Goal: Task Accomplishment & Management: Complete application form

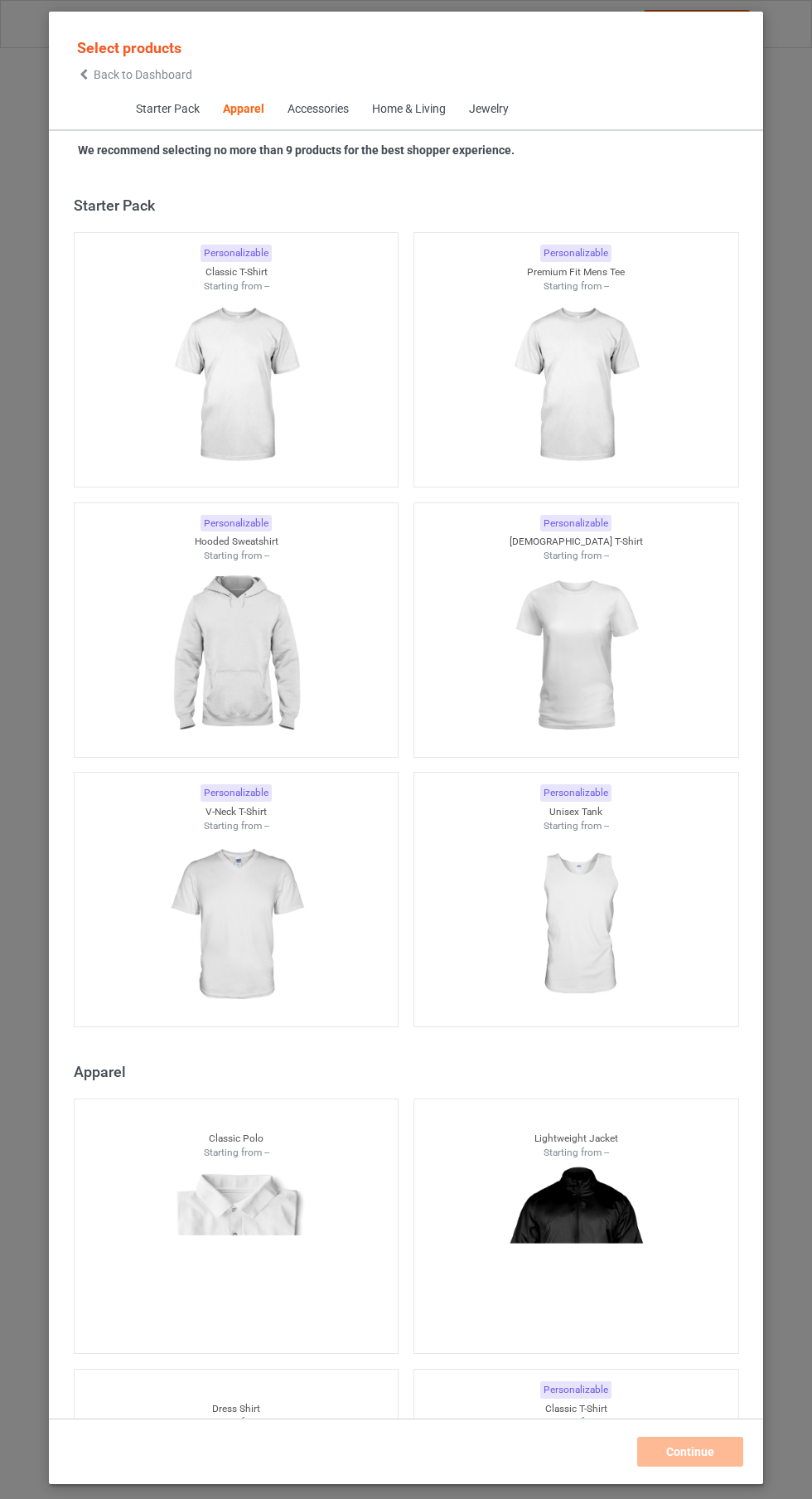
scroll to position [887, 0]
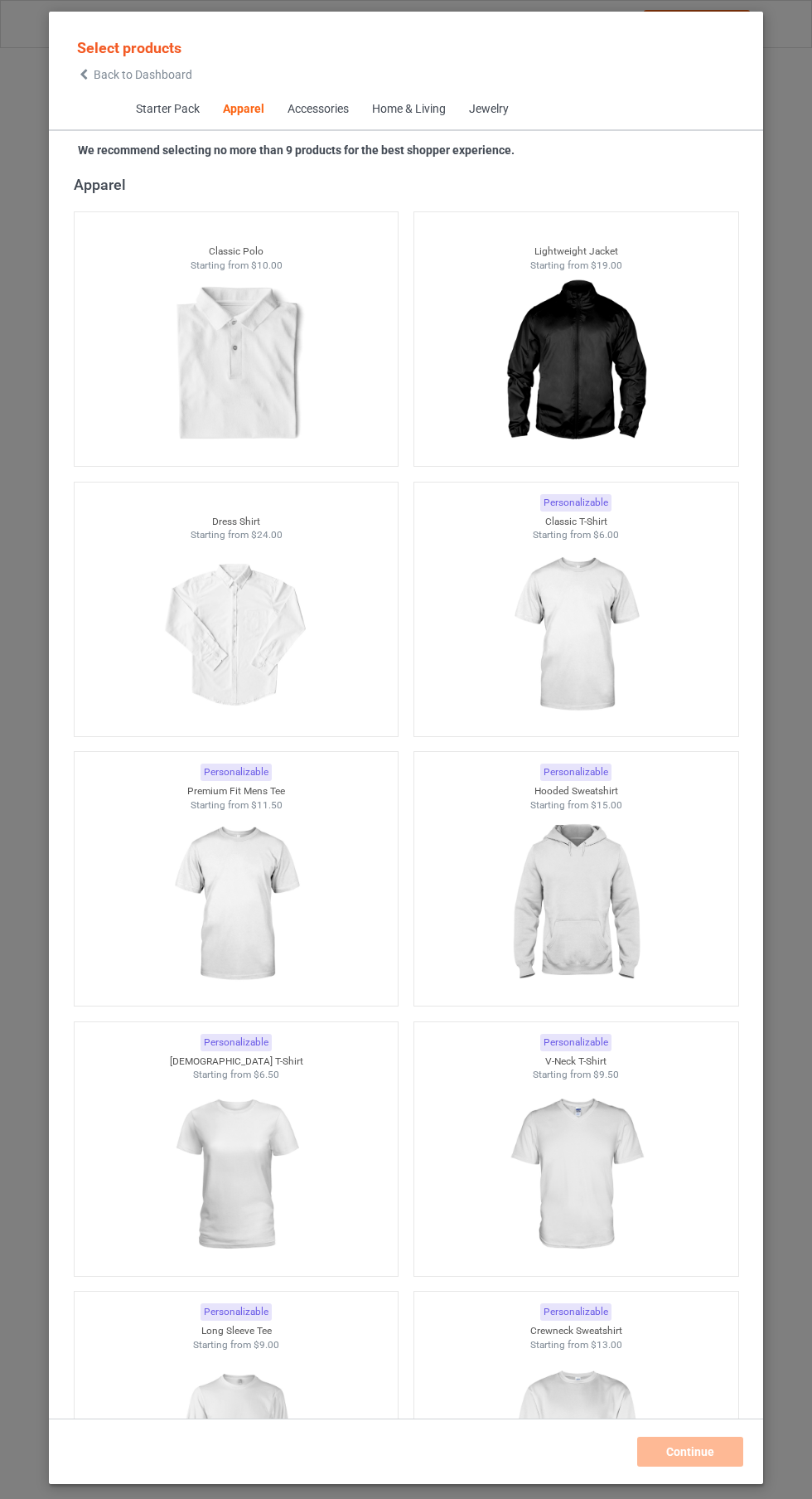
click at [591, 656] on img at bounding box center [575, 635] width 148 height 186
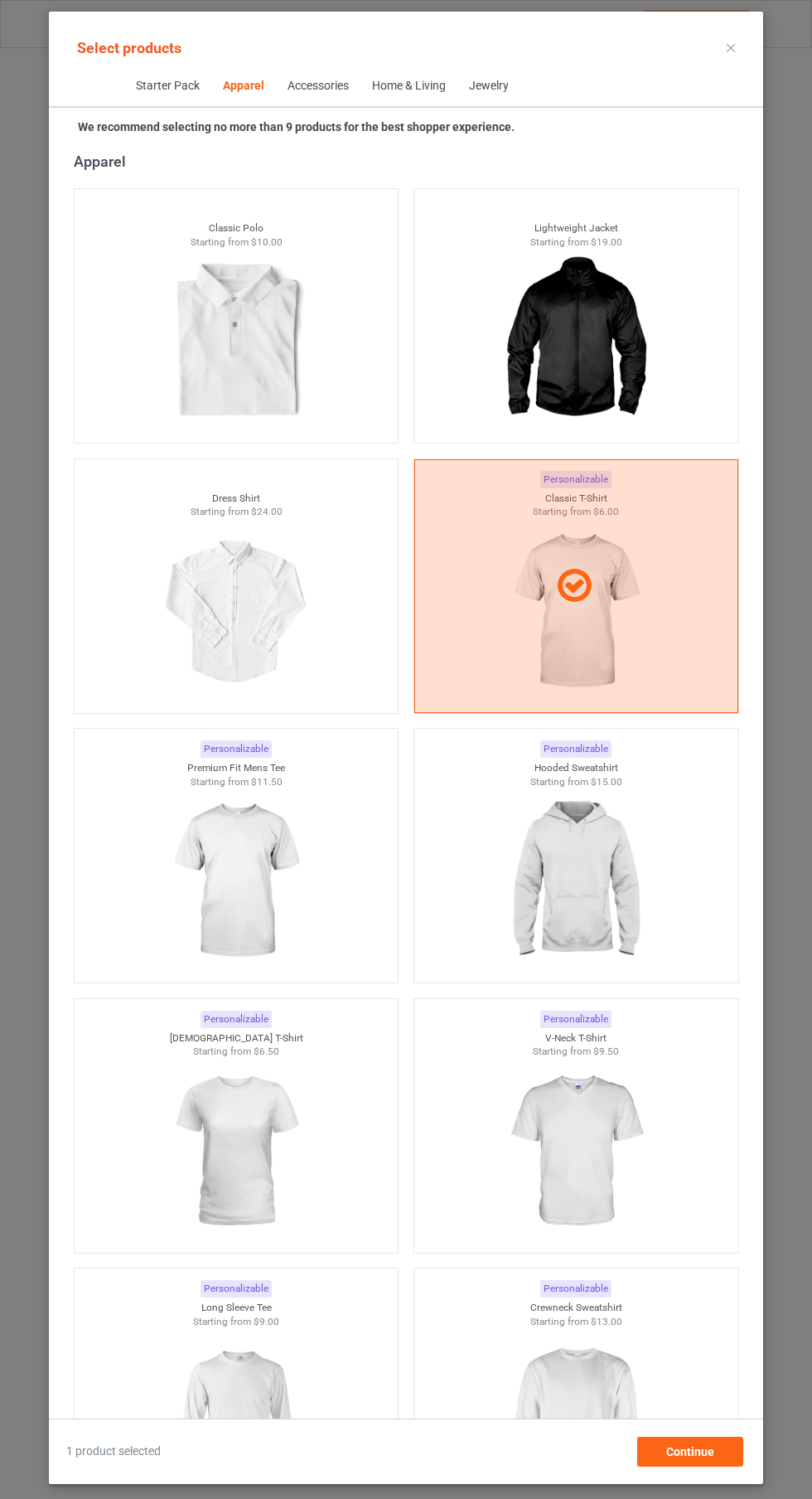
click at [329, 879] on div at bounding box center [237, 881] width 324 height 186
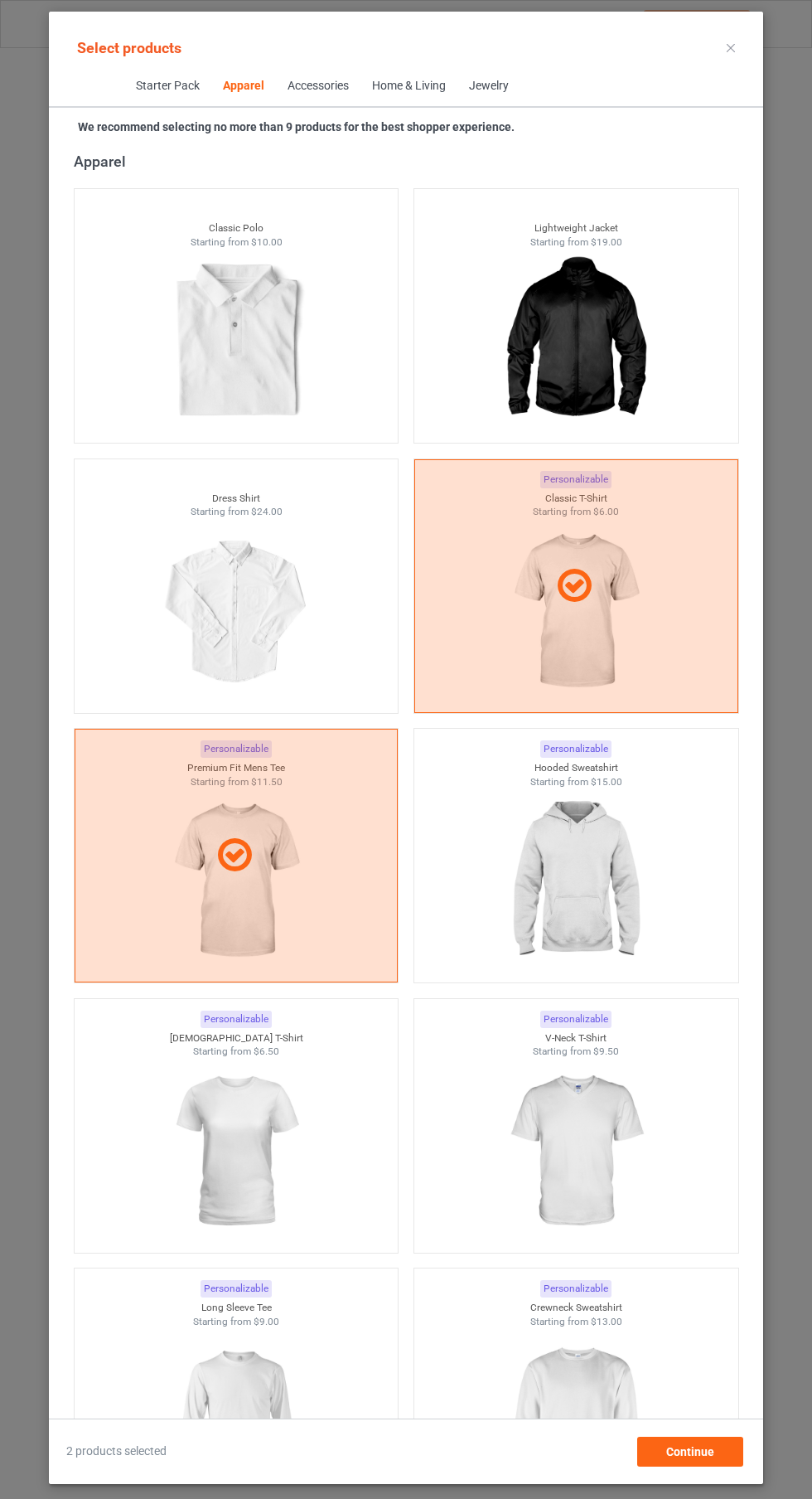
click at [571, 861] on img at bounding box center [575, 881] width 148 height 186
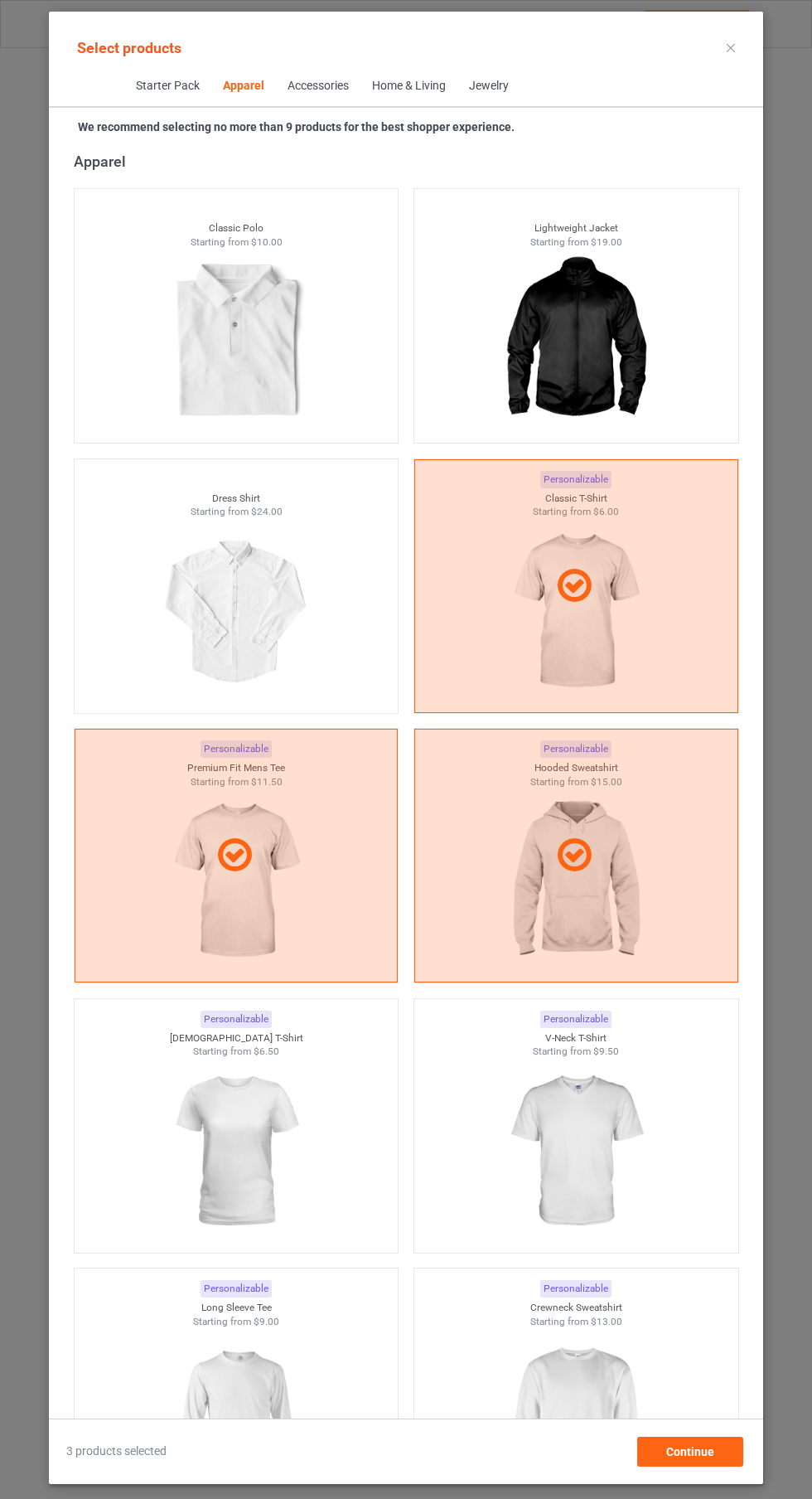
click at [286, 1109] on img at bounding box center [236, 1151] width 148 height 186
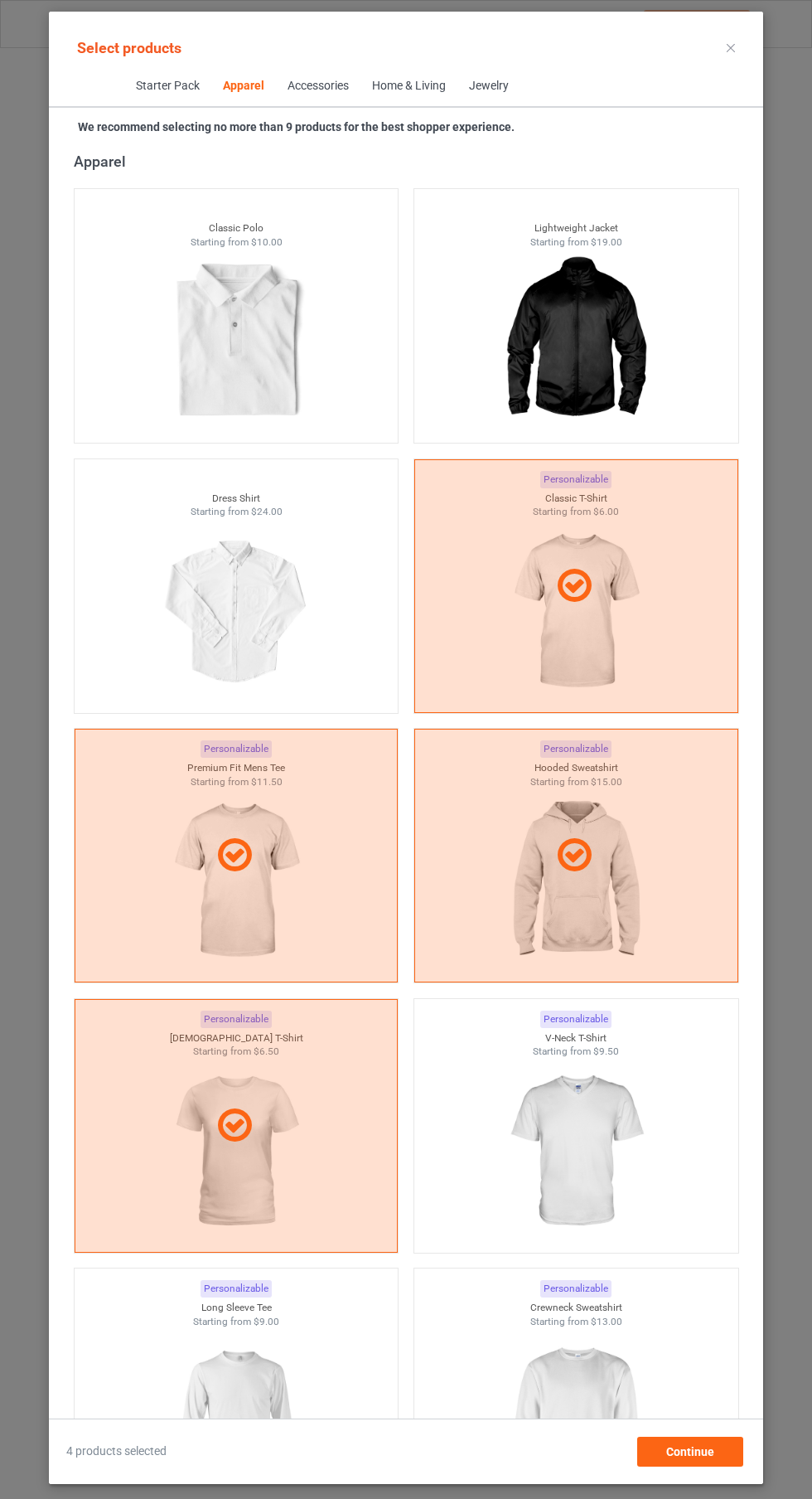
click at [577, 1146] on img at bounding box center [575, 1151] width 148 height 186
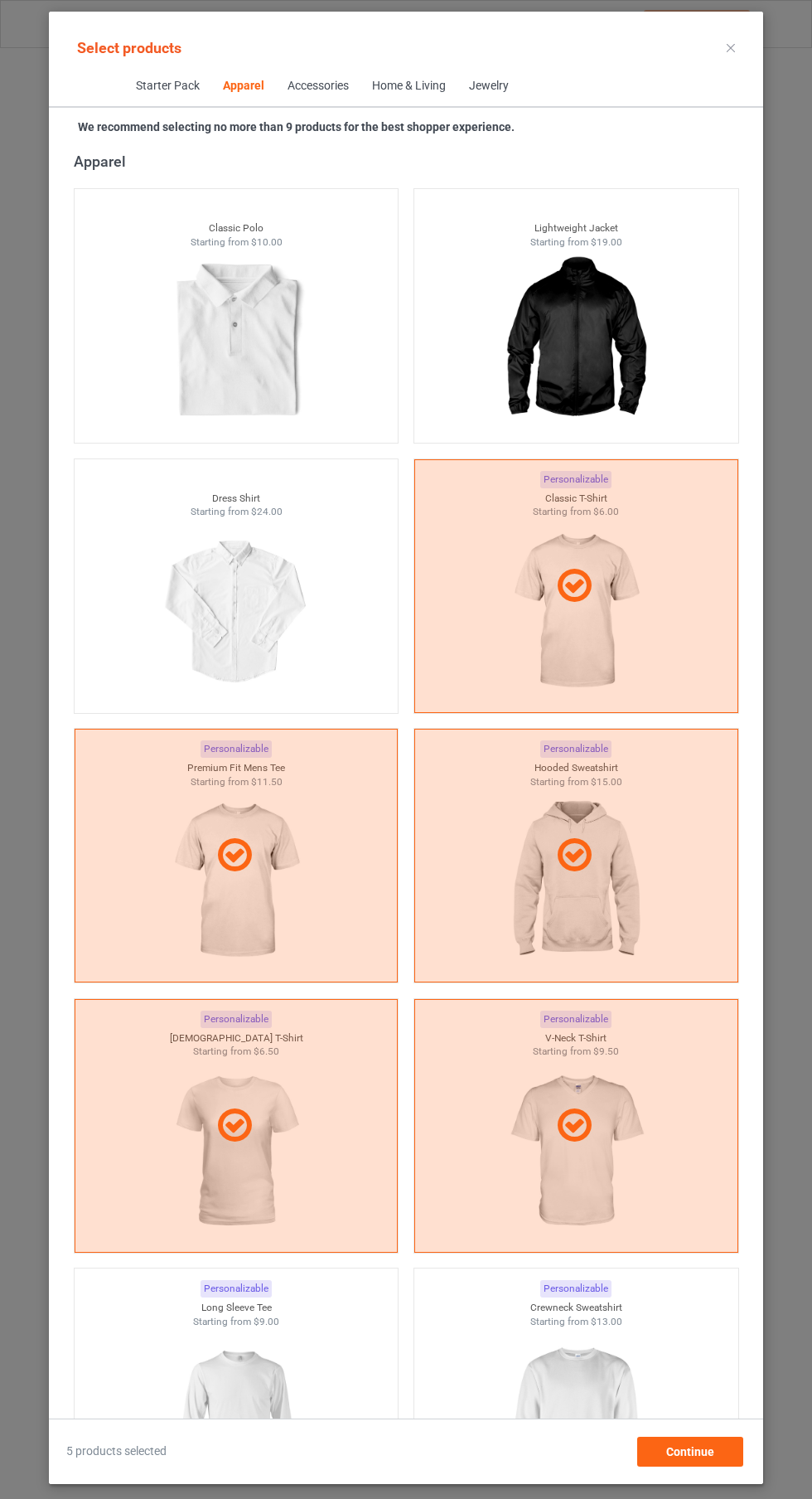
click at [275, 1376] on img at bounding box center [236, 1420] width 148 height 186
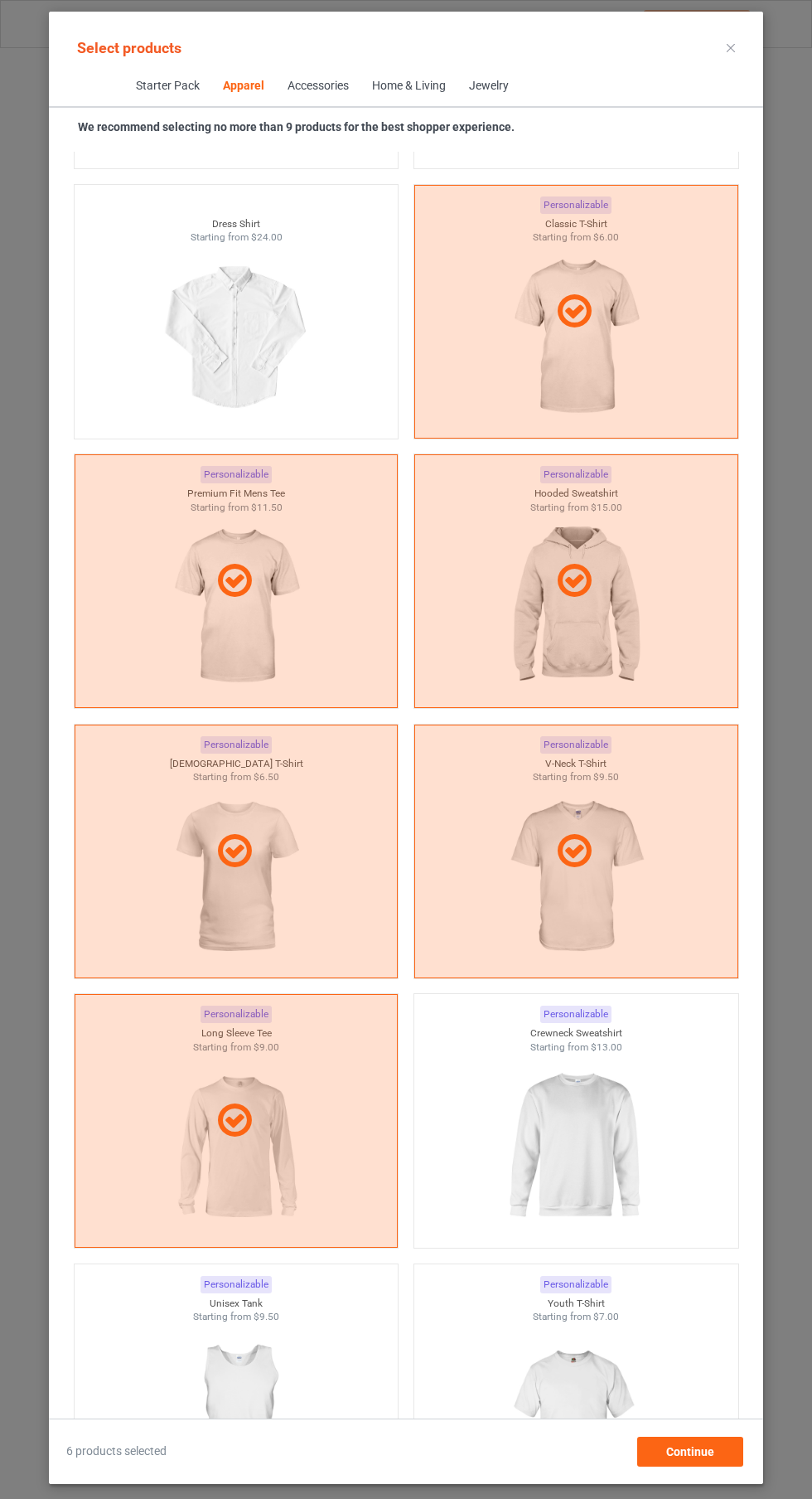
scroll to position [1157, 0]
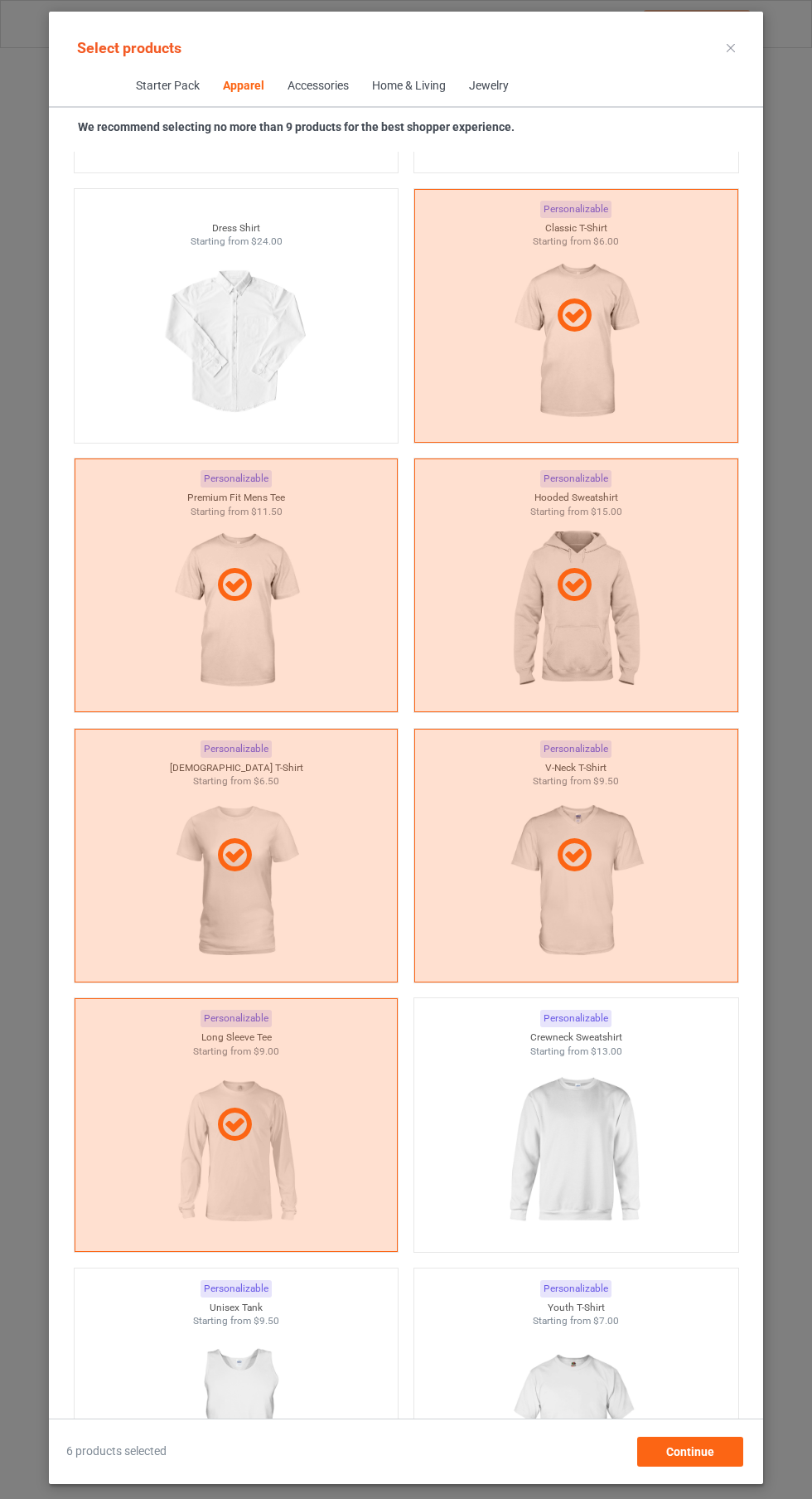
click at [604, 1143] on img at bounding box center [575, 1150] width 148 height 186
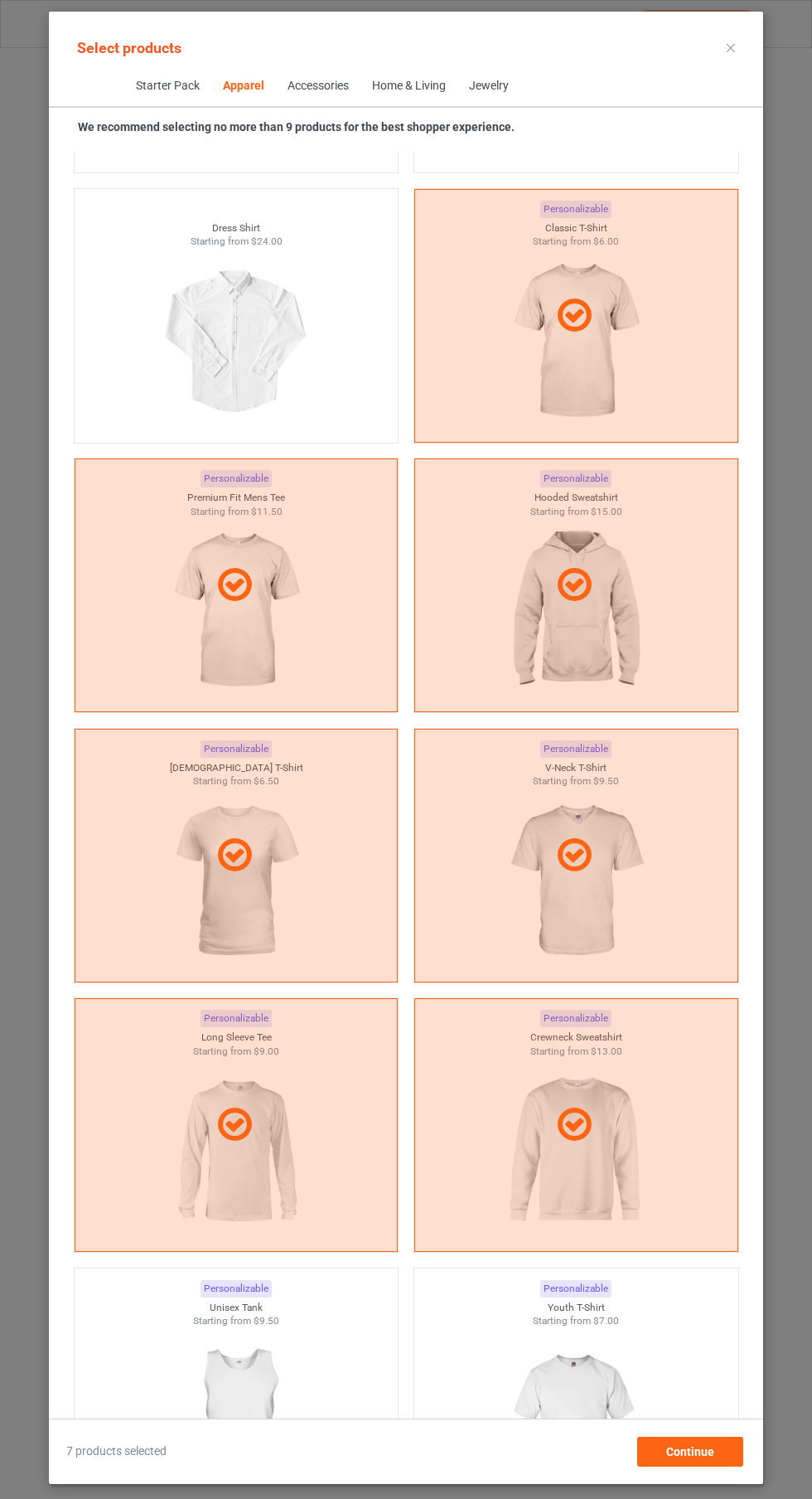
click at [250, 1375] on img at bounding box center [236, 1420] width 148 height 186
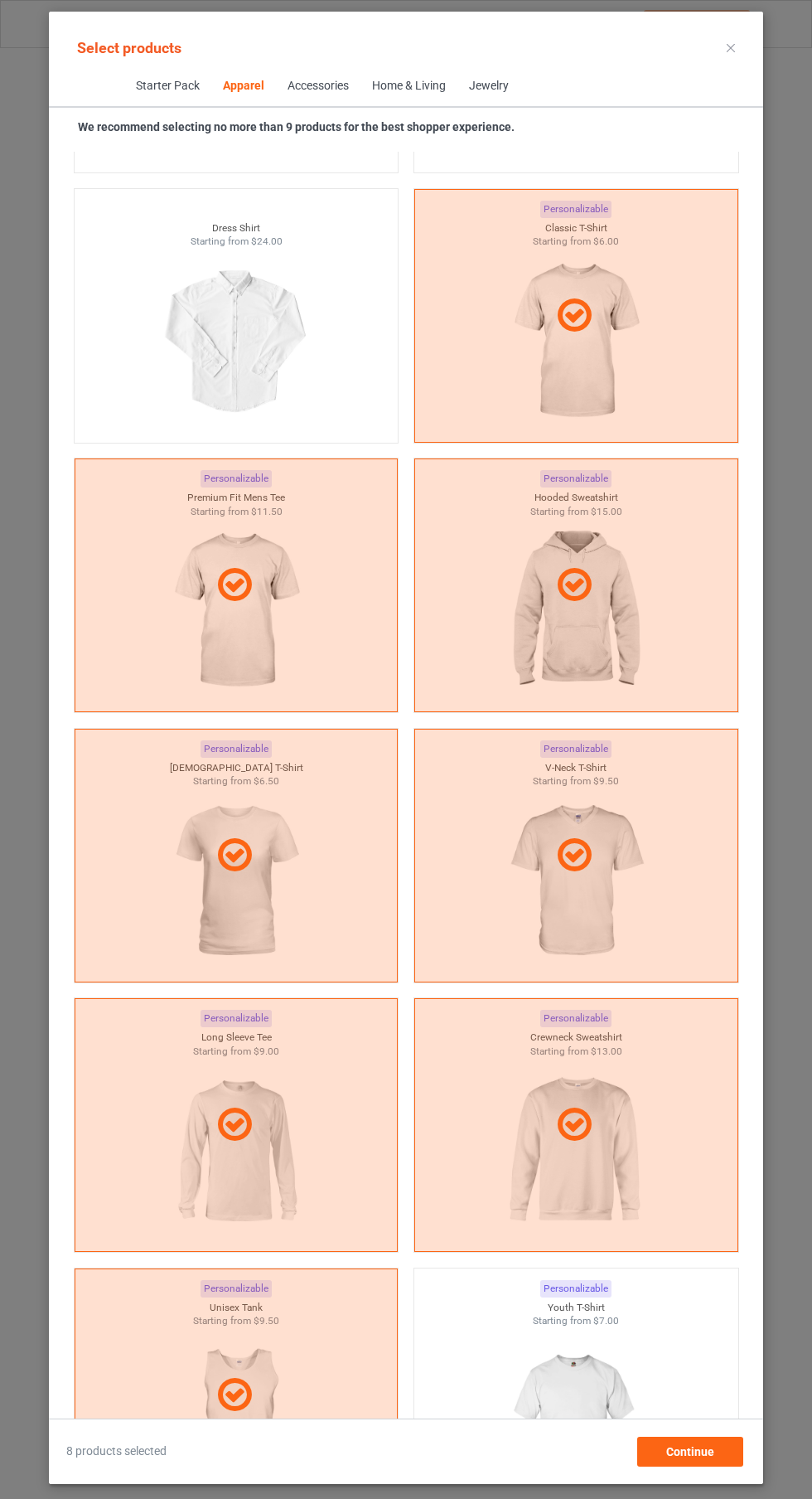
click at [727, 44] on icon at bounding box center [731, 48] width 8 height 8
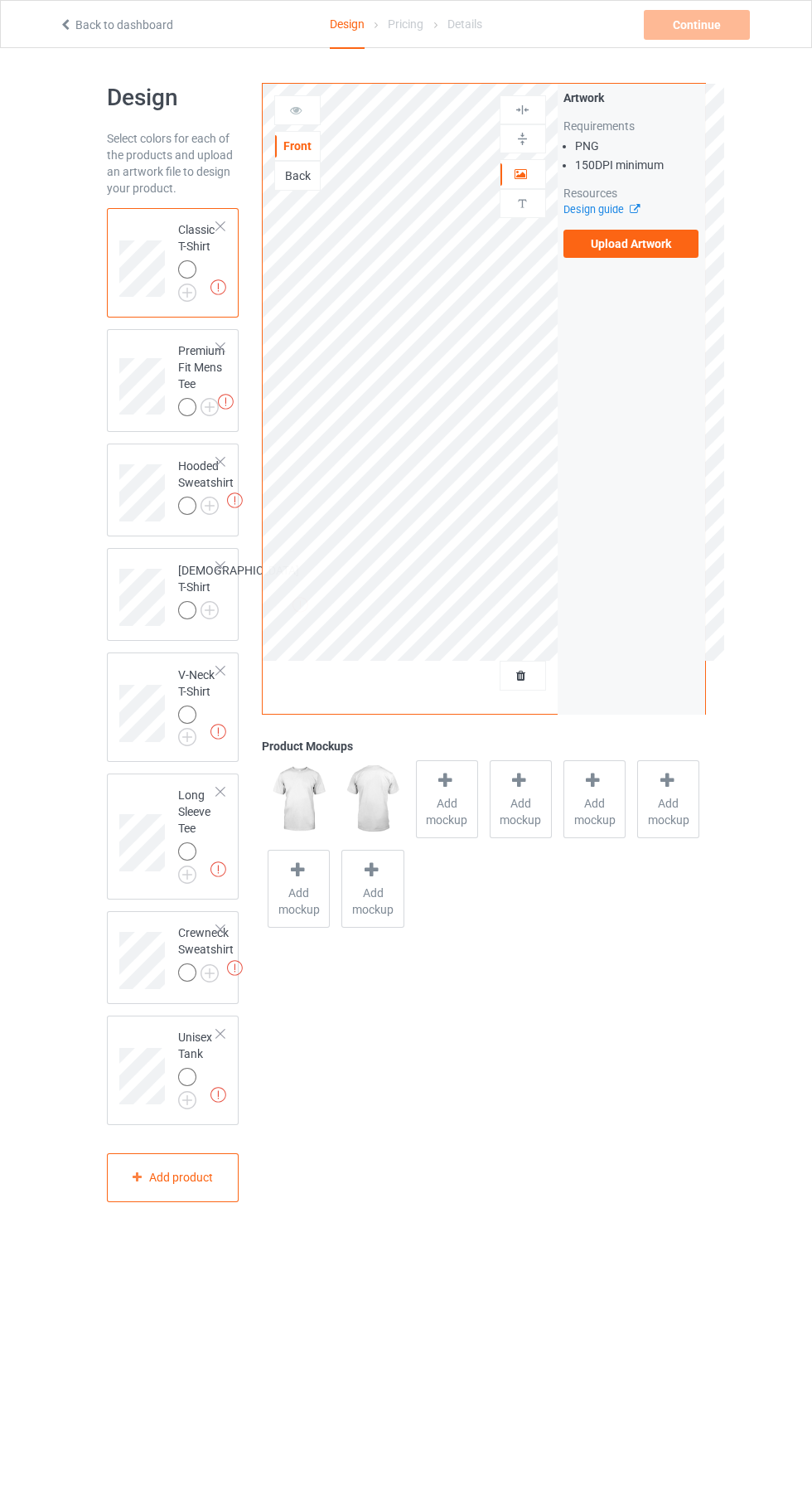
click at [659, 248] on label "Upload Artwork" at bounding box center [631, 243] width 136 height 28
click at [0, 0] on input "Upload Artwork" at bounding box center [0, 0] width 0 height 0
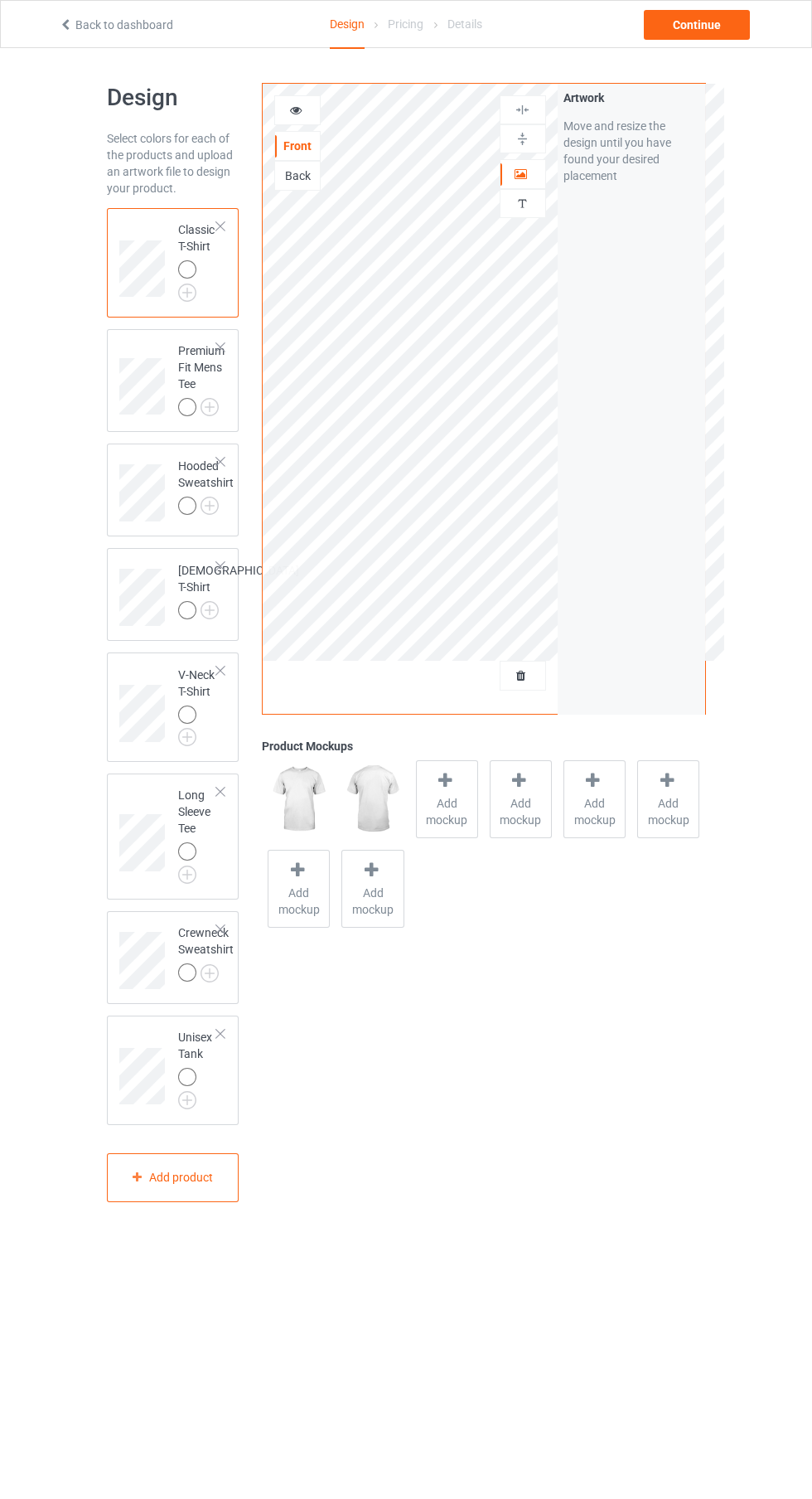
click at [0, 0] on img at bounding box center [0, 0] width 0 height 0
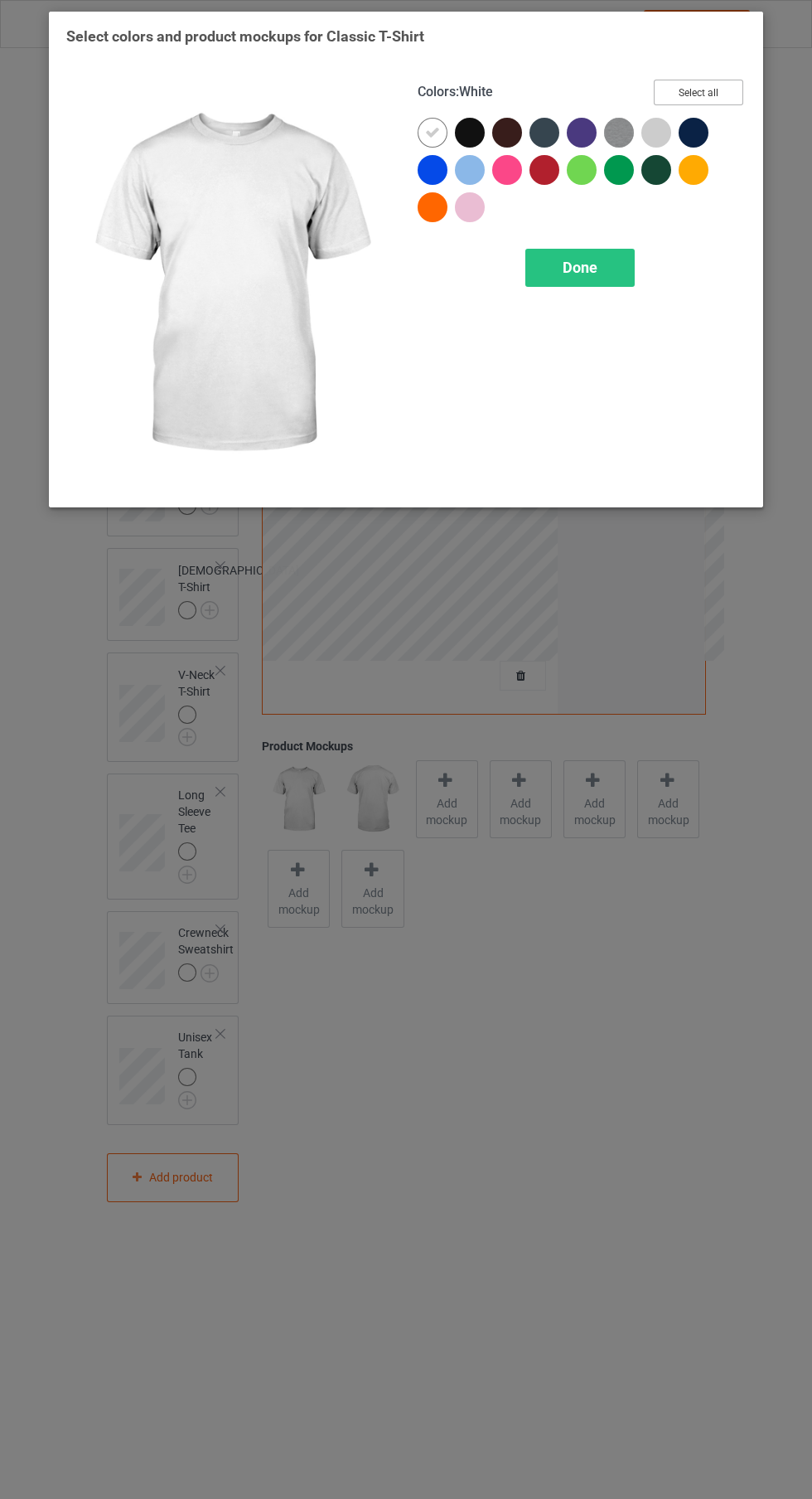
click at [726, 86] on button "Select all" at bounding box center [699, 92] width 90 height 26
click at [432, 132] on icon at bounding box center [433, 133] width 15 height 15
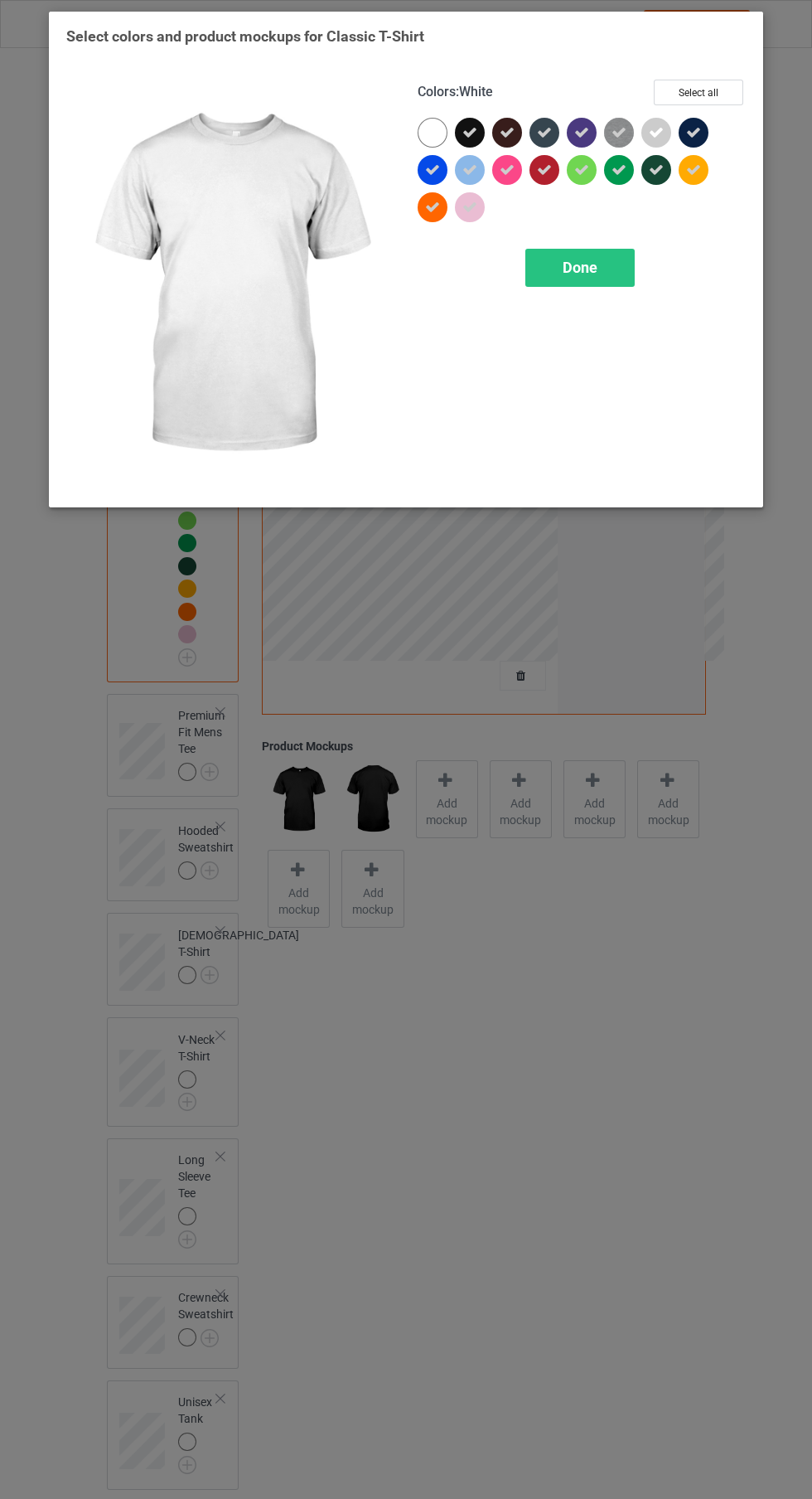
click at [591, 262] on span "Done" at bounding box center [580, 267] width 35 height 17
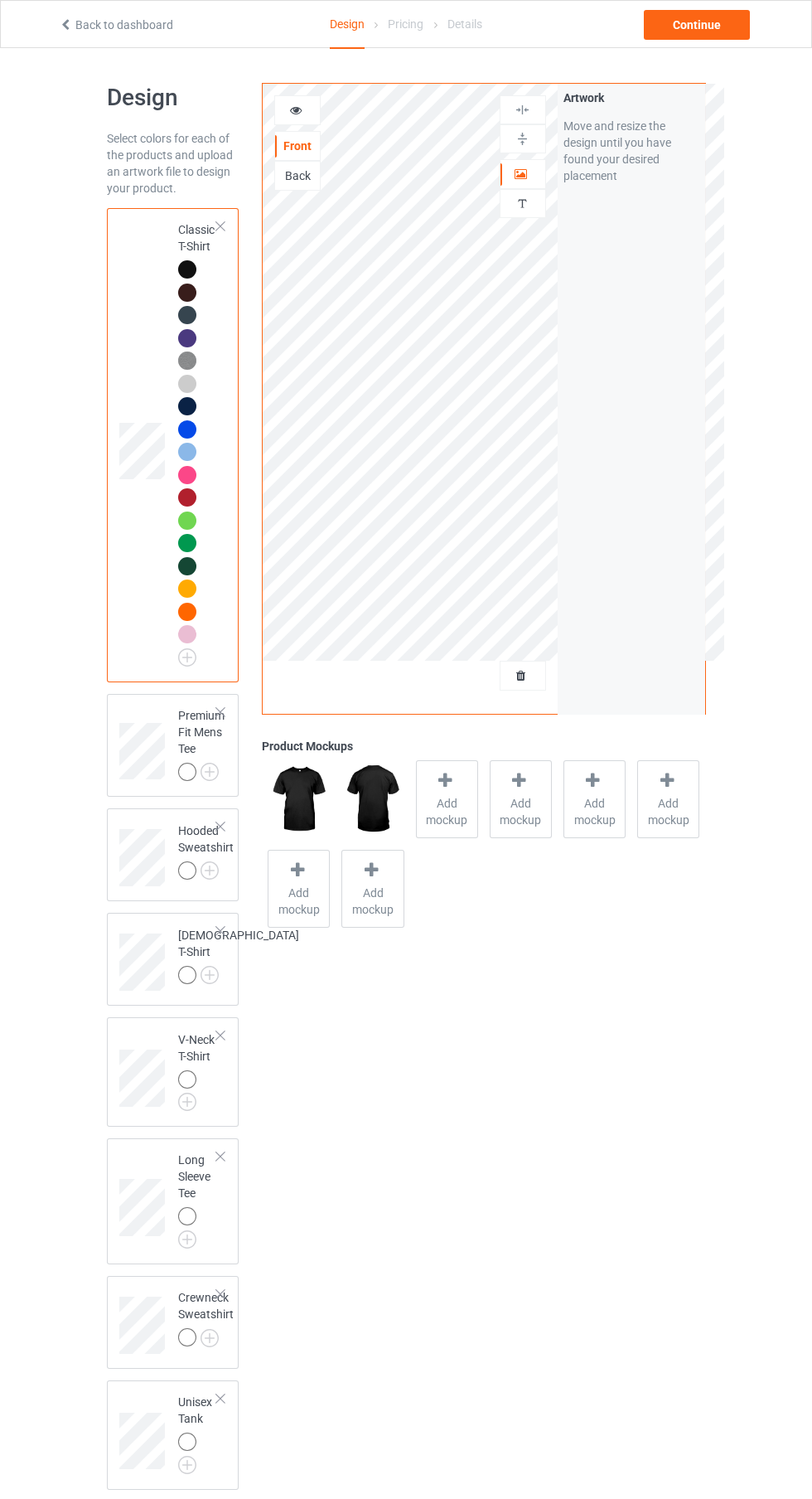
click at [0, 0] on img at bounding box center [0, 0] width 0 height 0
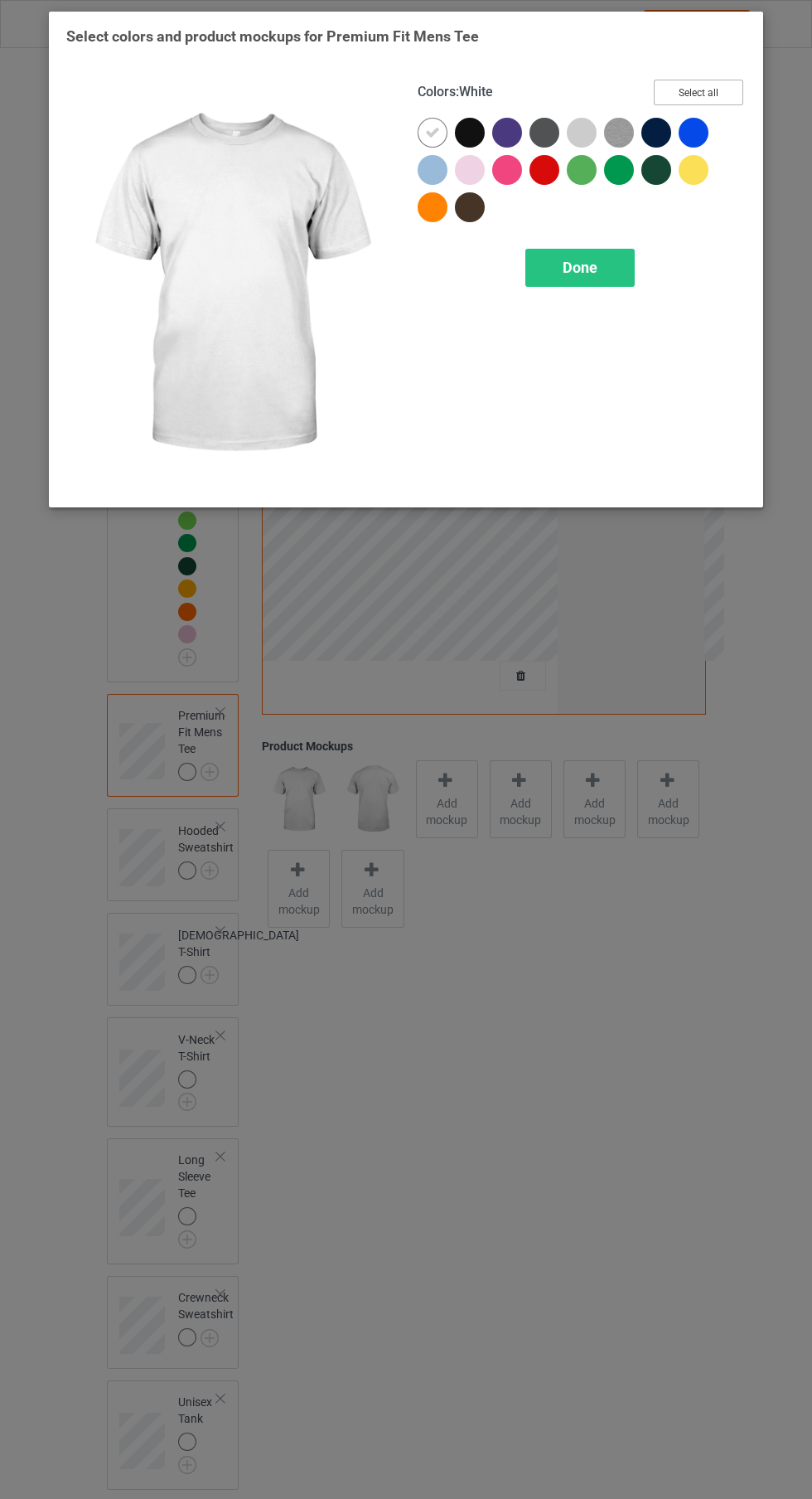
click at [715, 98] on button "Select all" at bounding box center [699, 92] width 90 height 26
click at [388, 145] on img at bounding box center [230, 284] width 328 height 411
click at [433, 132] on icon at bounding box center [433, 133] width 15 height 15
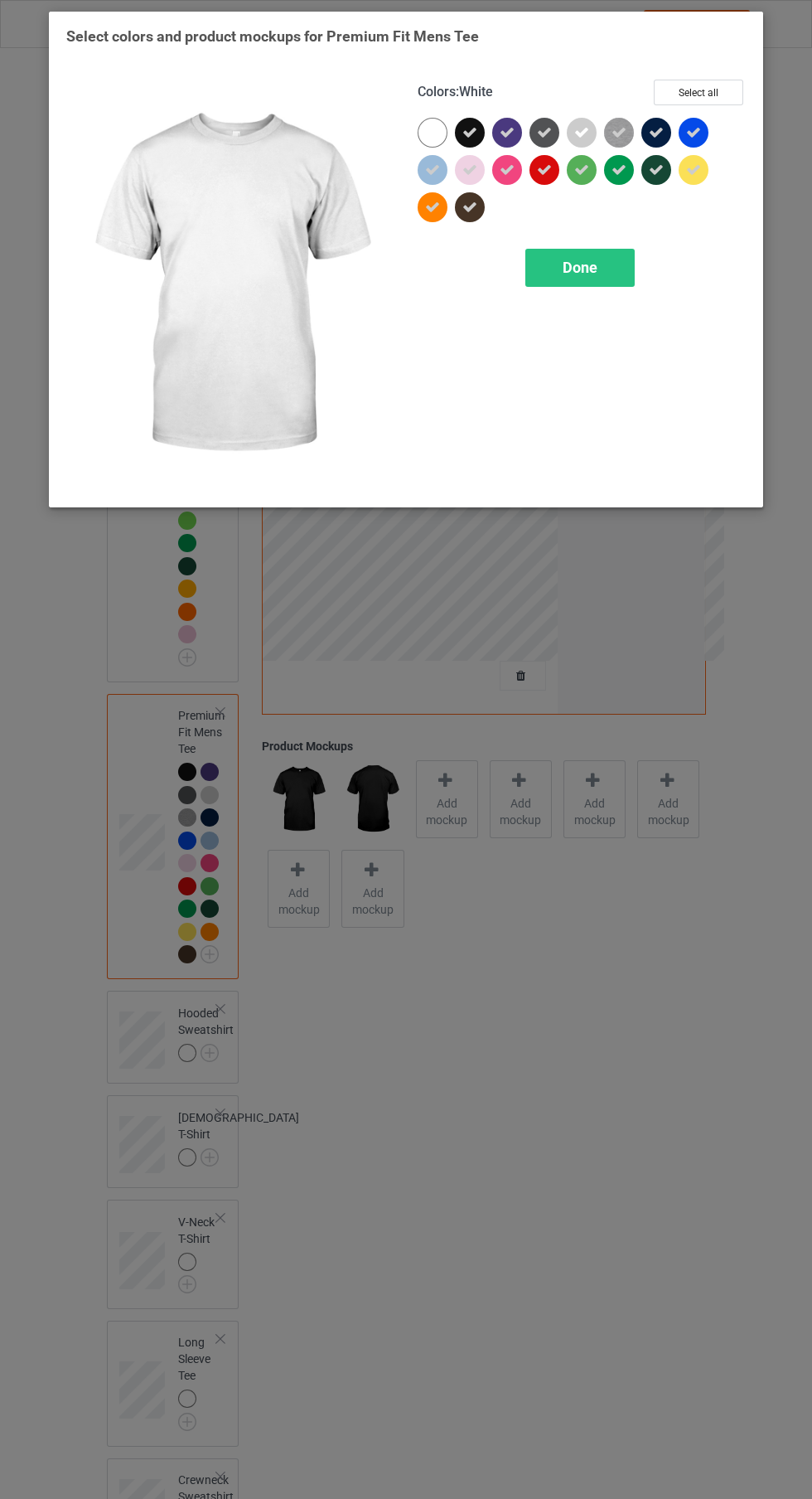
click at [580, 267] on span "Done" at bounding box center [580, 267] width 35 height 17
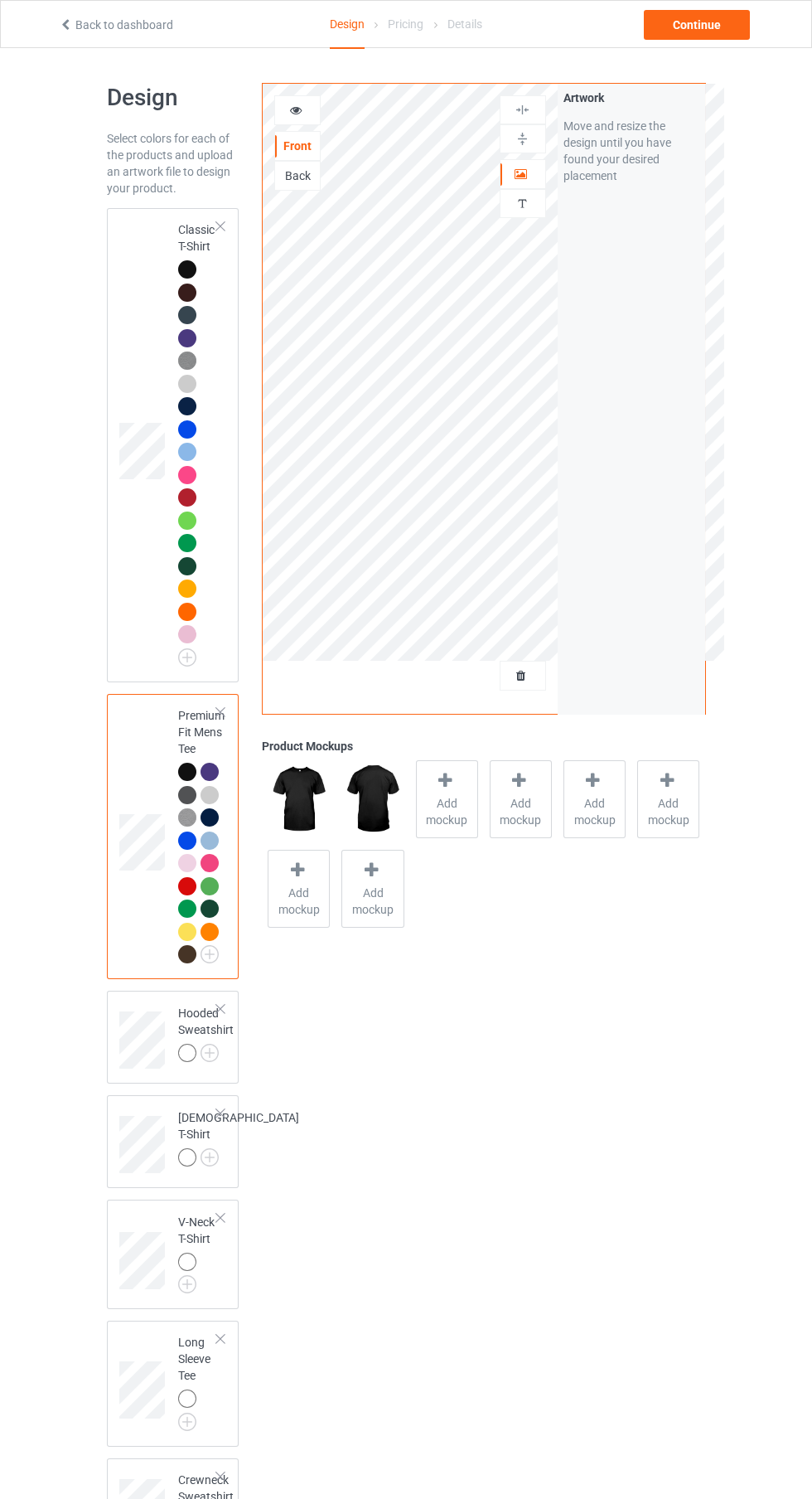
click at [0, 0] on img at bounding box center [0, 0] width 0 height 0
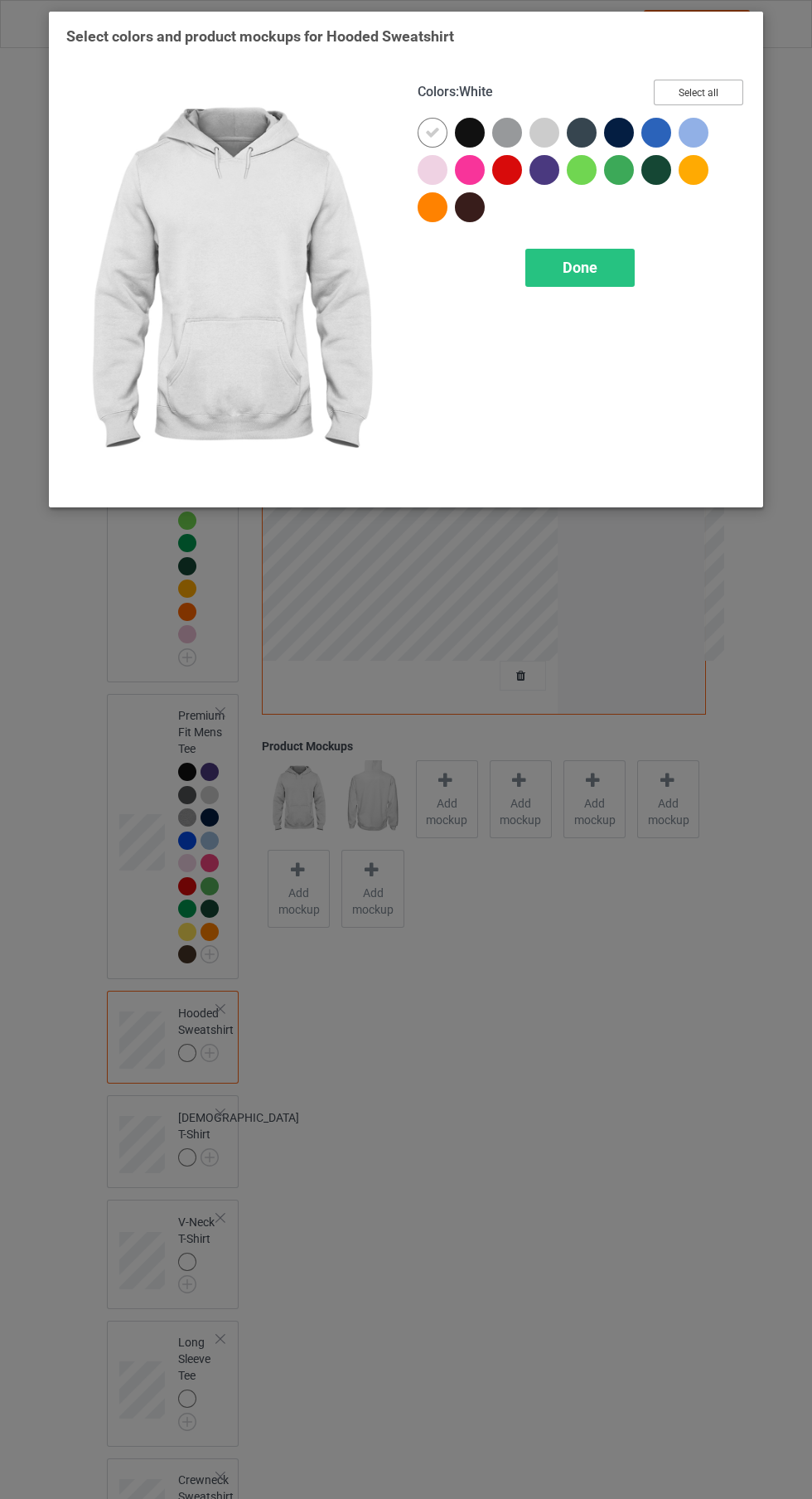
click at [720, 83] on button "Select all" at bounding box center [699, 92] width 90 height 26
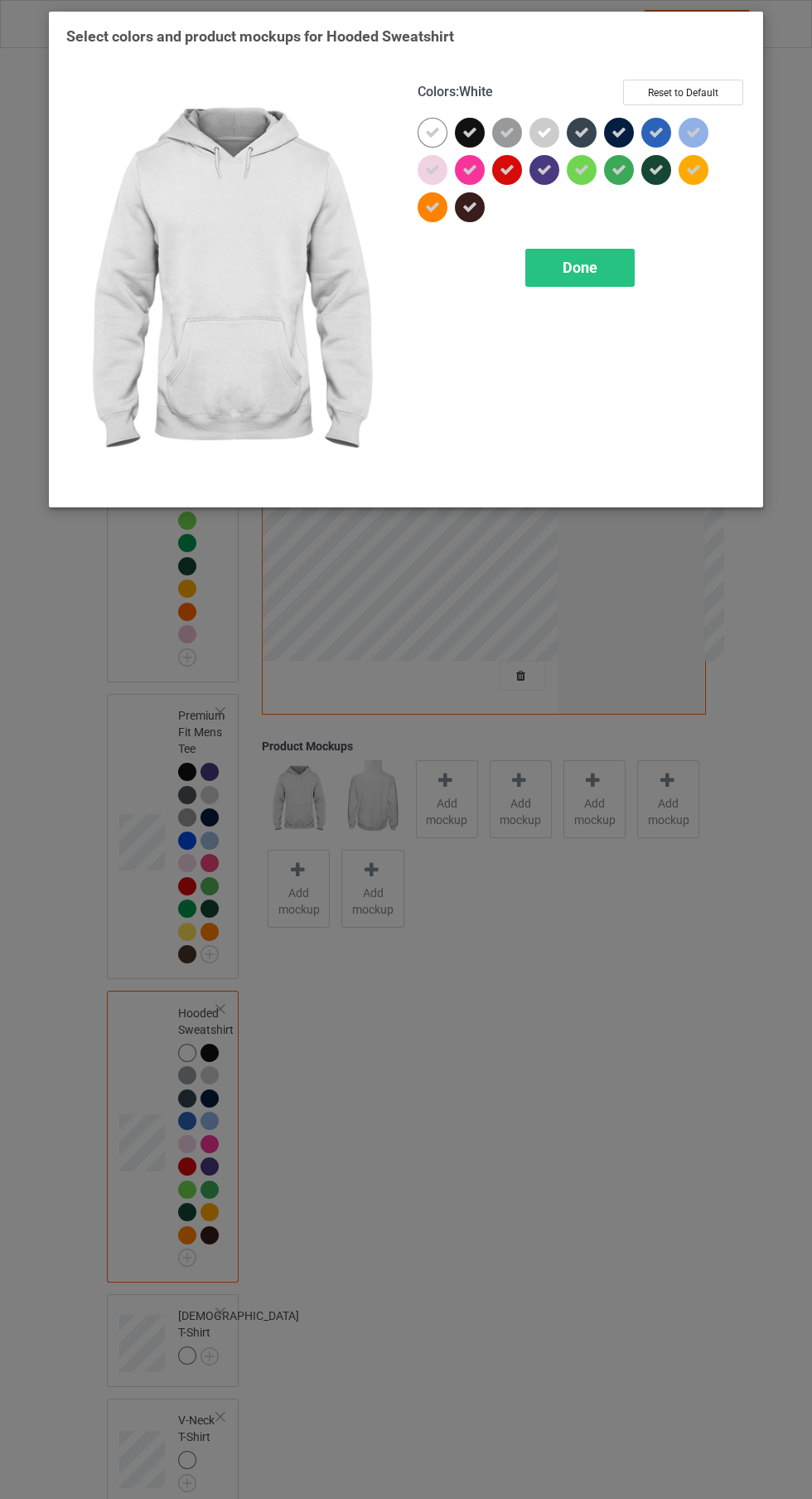
click at [426, 132] on icon at bounding box center [433, 133] width 15 height 15
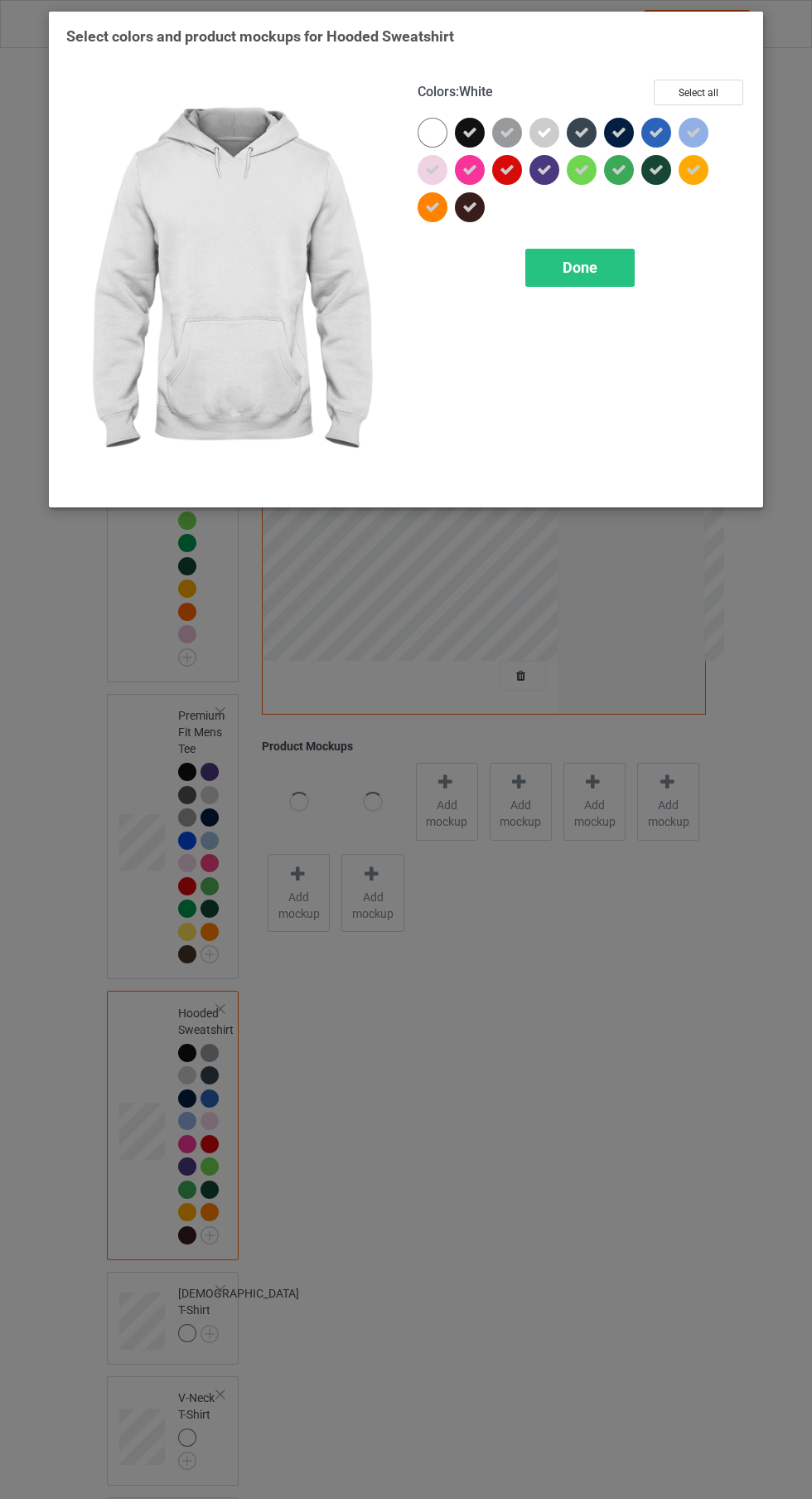
click at [579, 275] on span "Done" at bounding box center [580, 267] width 35 height 17
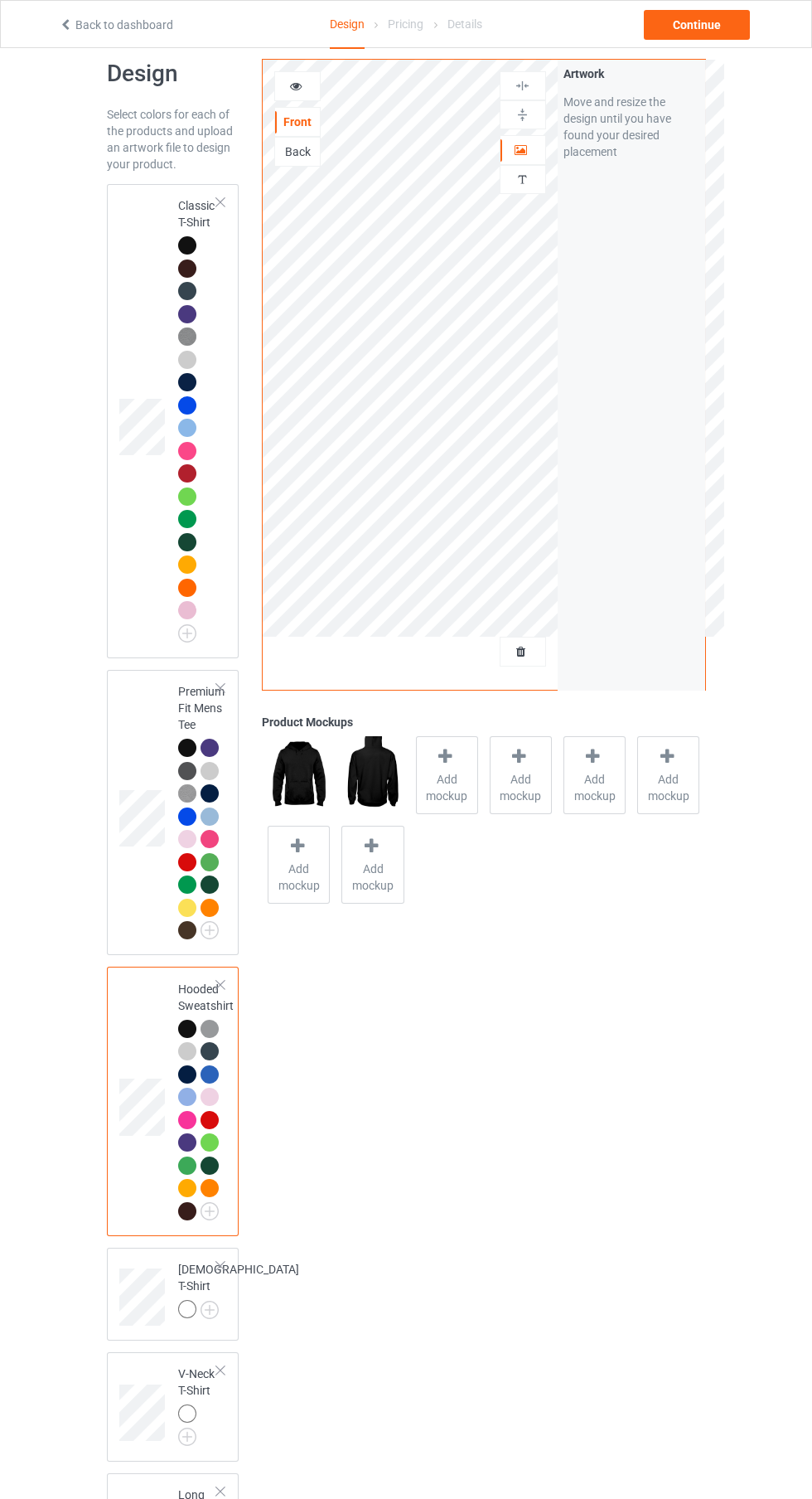
scroll to position [75, 0]
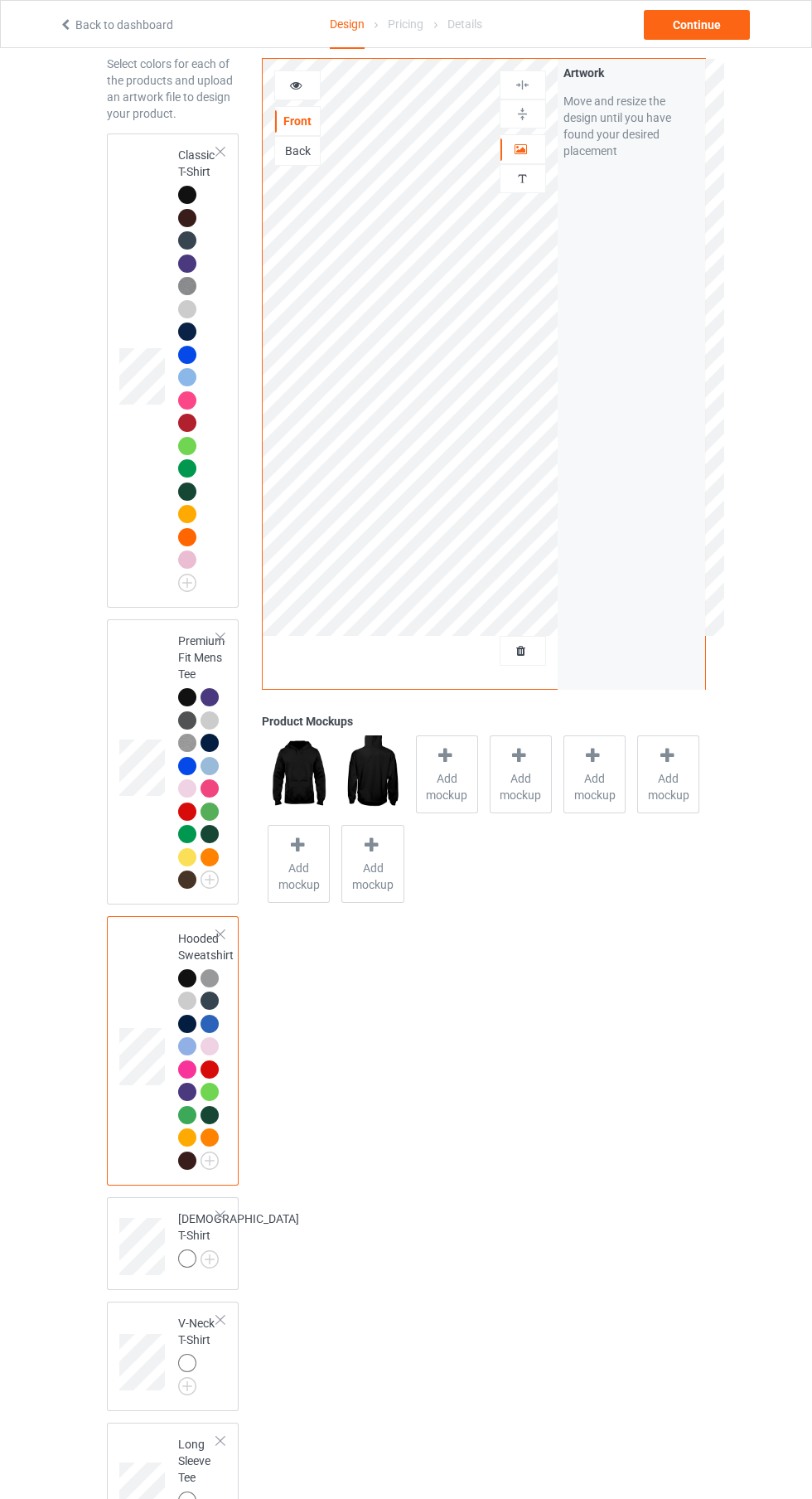
click at [0, 0] on img at bounding box center [0, 0] width 0 height 0
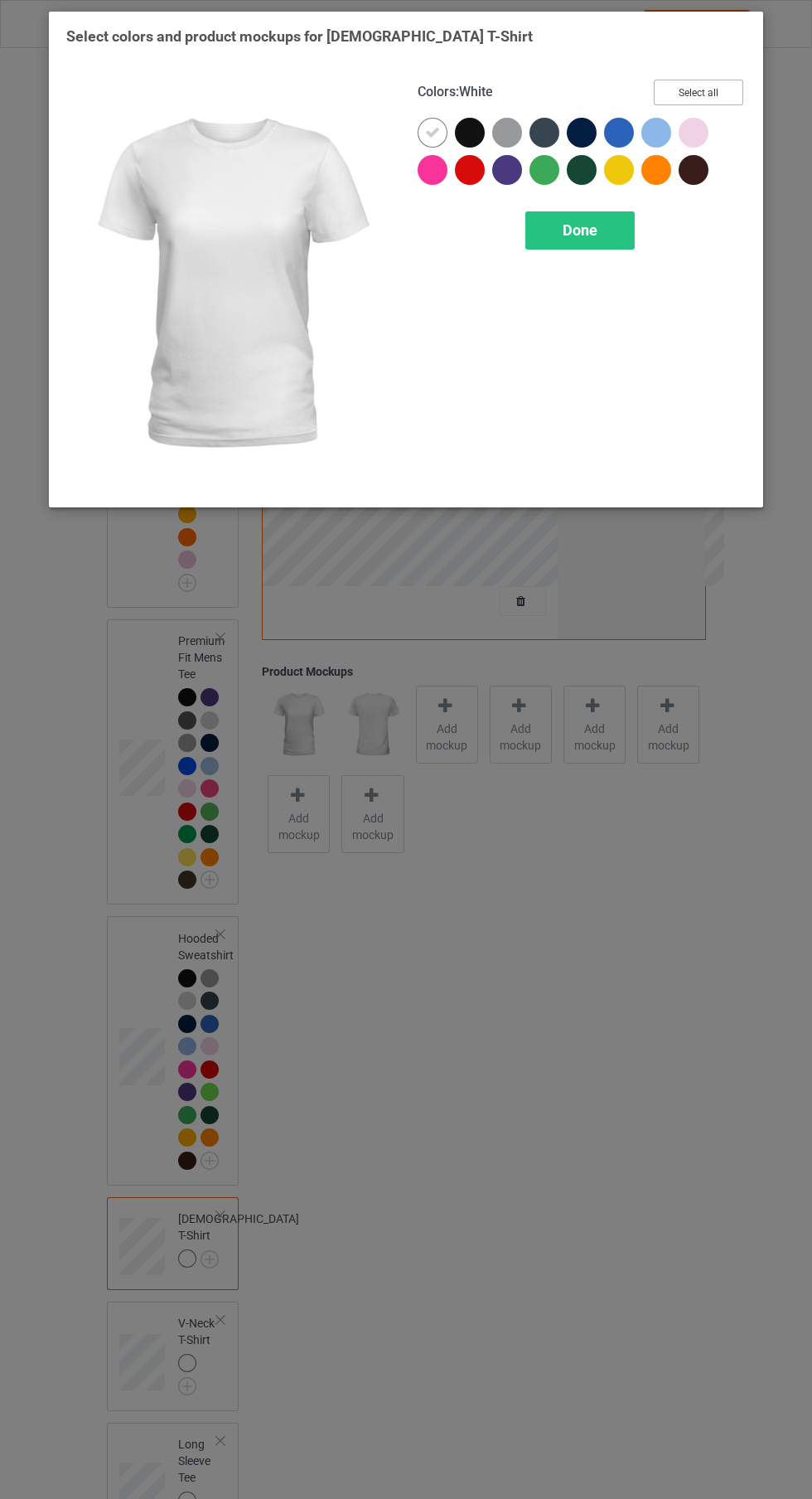
click at [699, 92] on button "Select all" at bounding box center [699, 92] width 90 height 26
click at [425, 135] on icon at bounding box center [433, 133] width 15 height 15
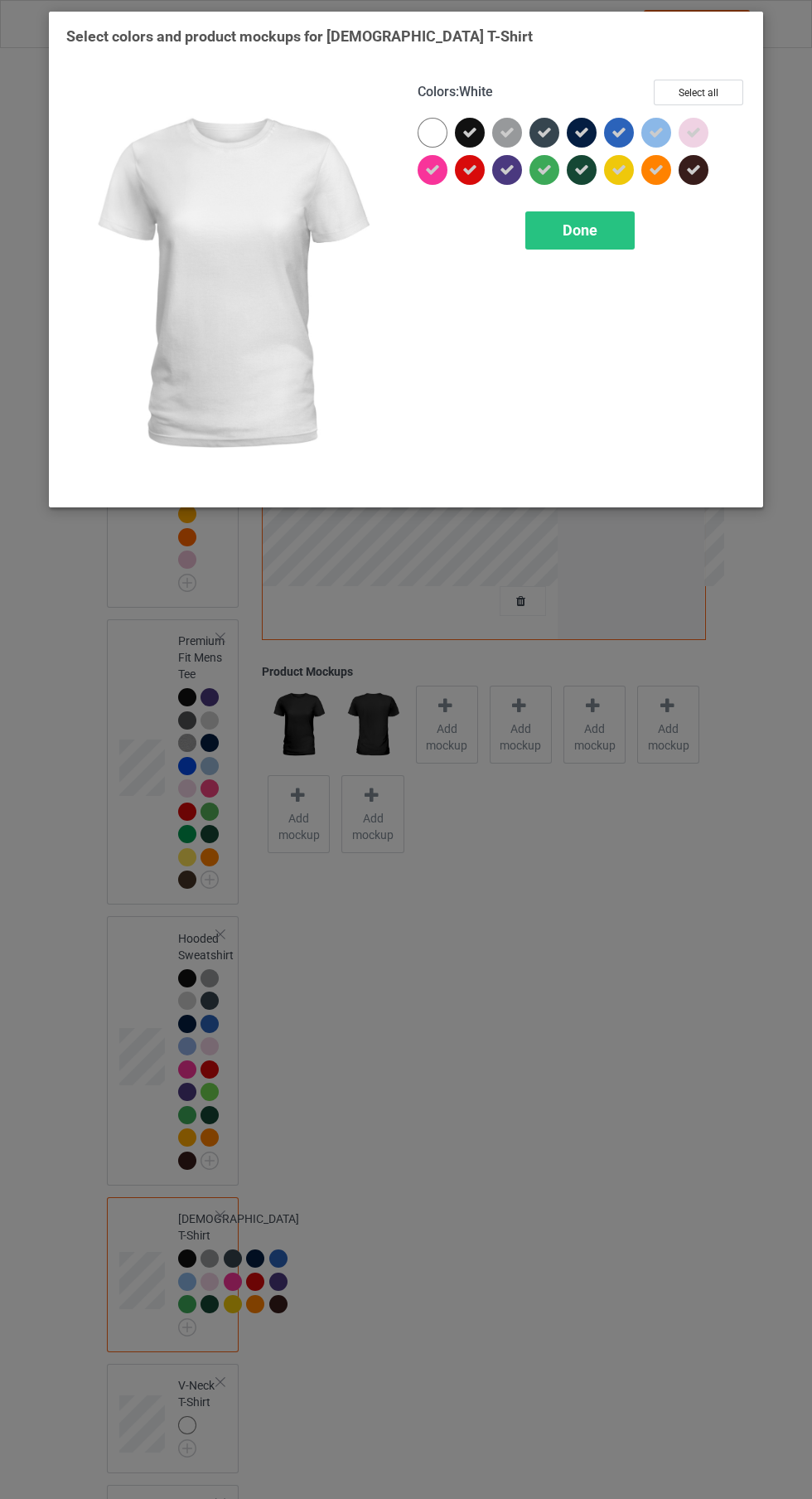
click at [580, 221] on span "Done" at bounding box center [580, 230] width 35 height 17
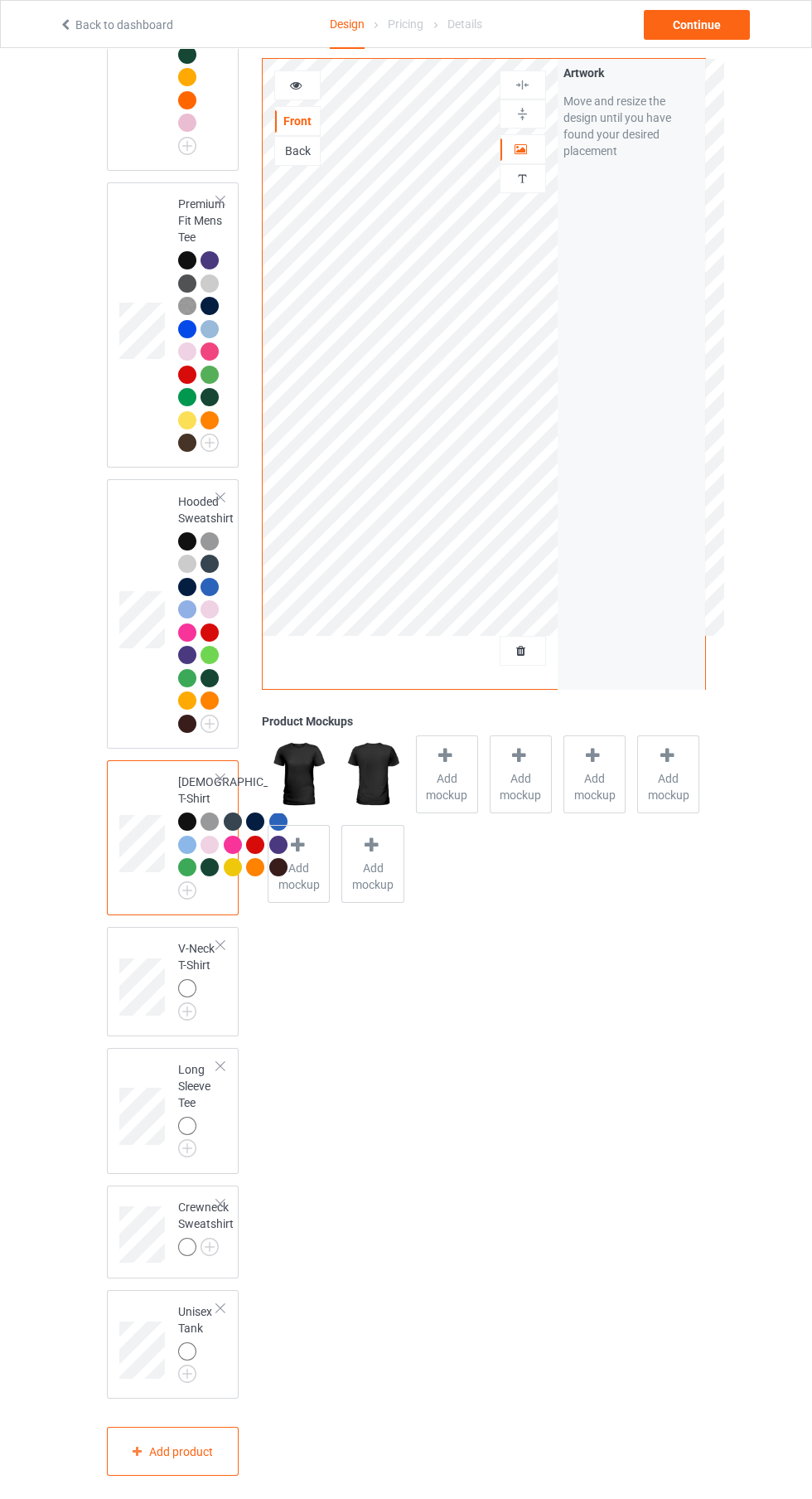
scroll to position [674, 0]
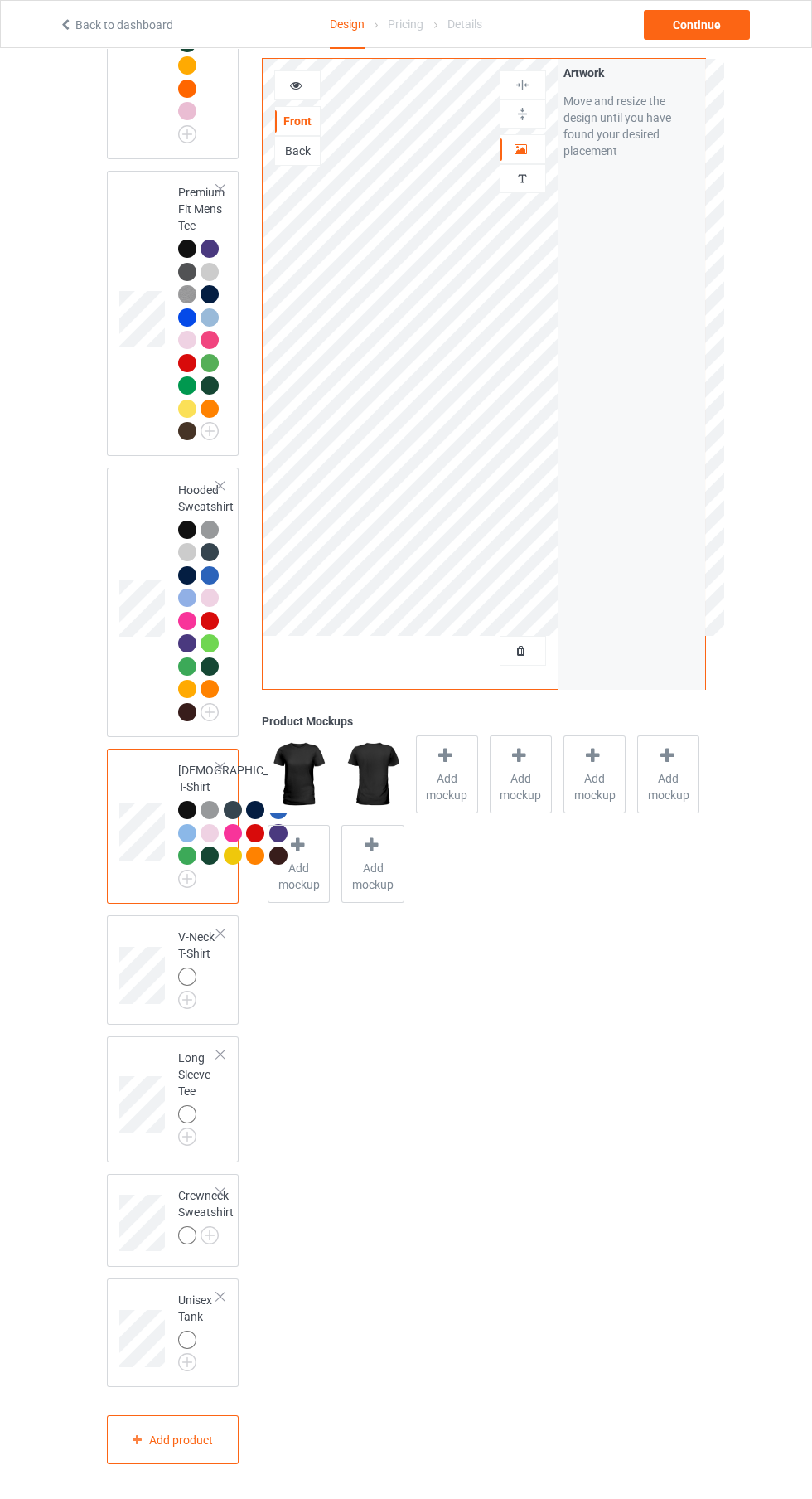
click at [0, 0] on img at bounding box center [0, 0] width 0 height 0
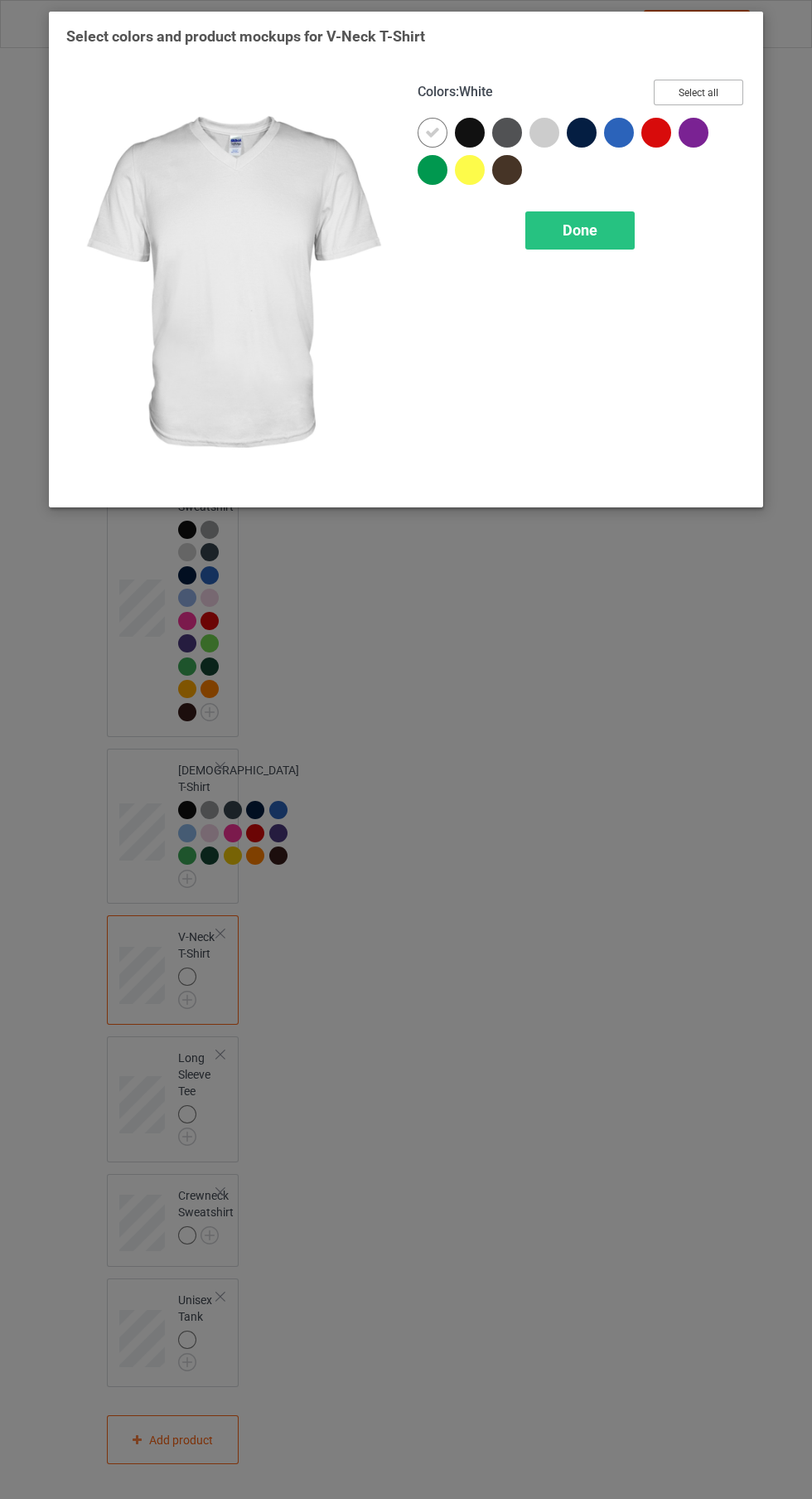
click at [719, 89] on button "Select all" at bounding box center [699, 92] width 90 height 26
click at [433, 132] on icon at bounding box center [433, 133] width 15 height 15
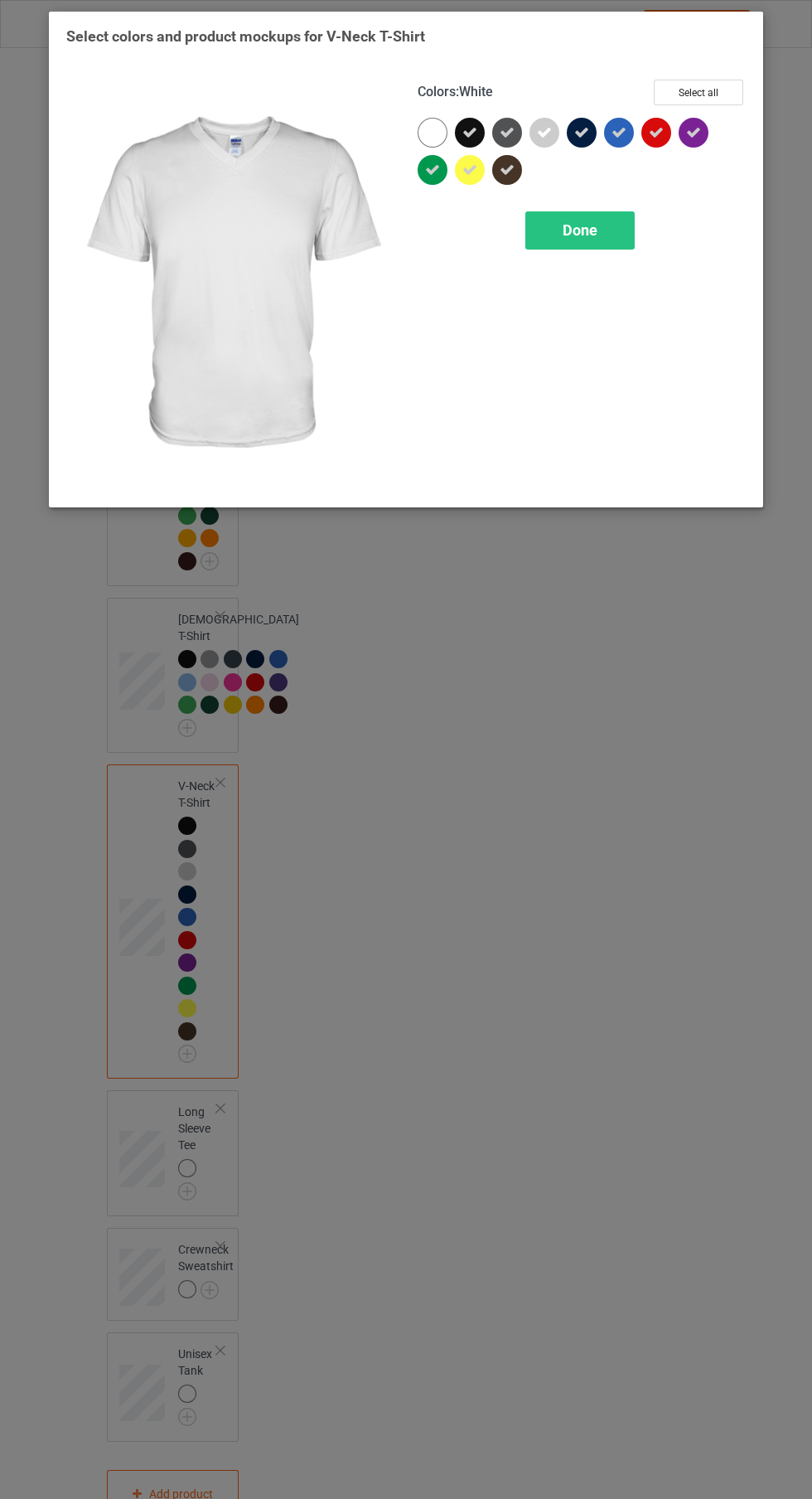
click at [582, 230] on span "Done" at bounding box center [580, 230] width 35 height 17
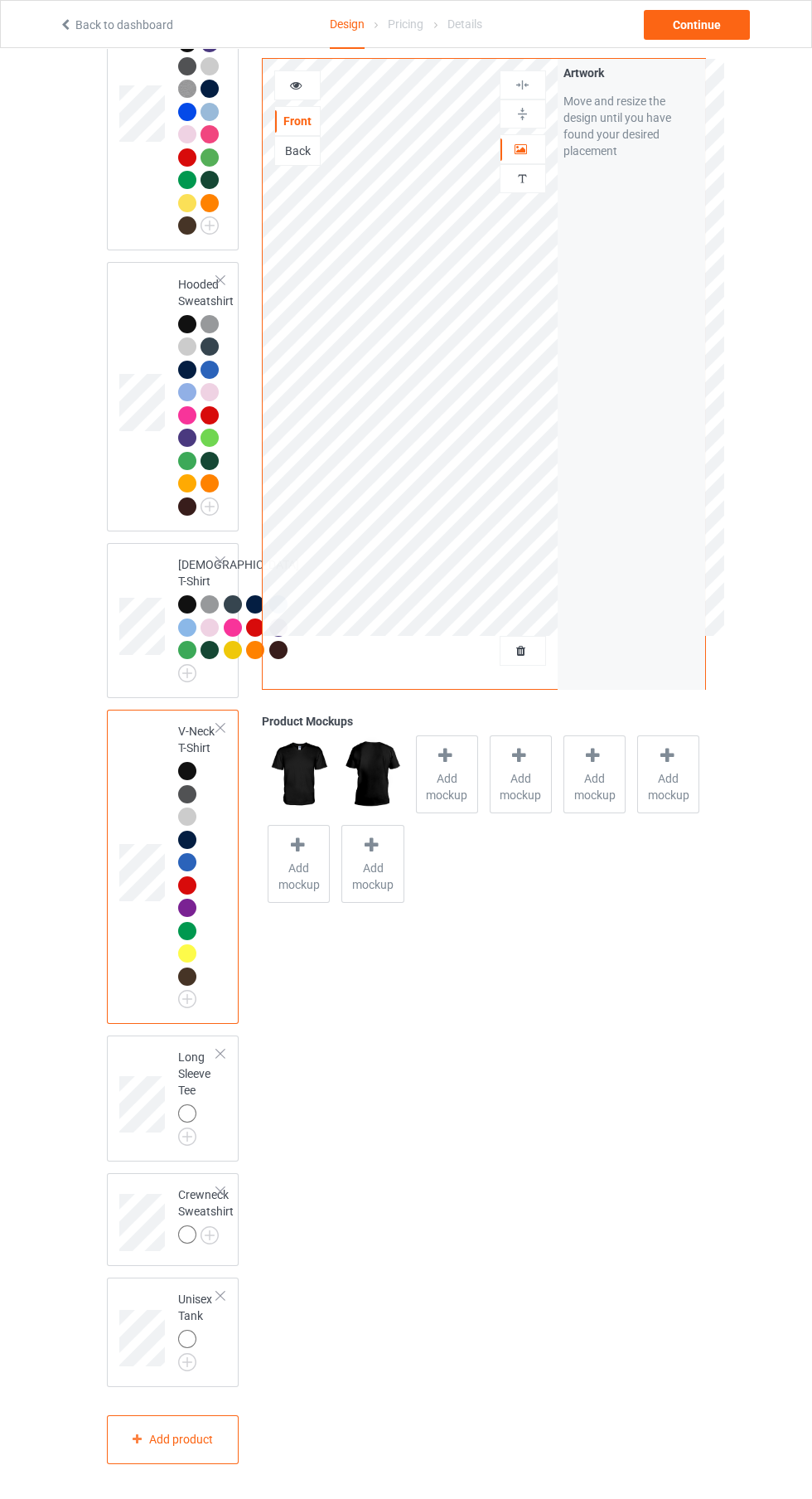
scroll to position [880, 0]
click at [0, 0] on img at bounding box center [0, 0] width 0 height 0
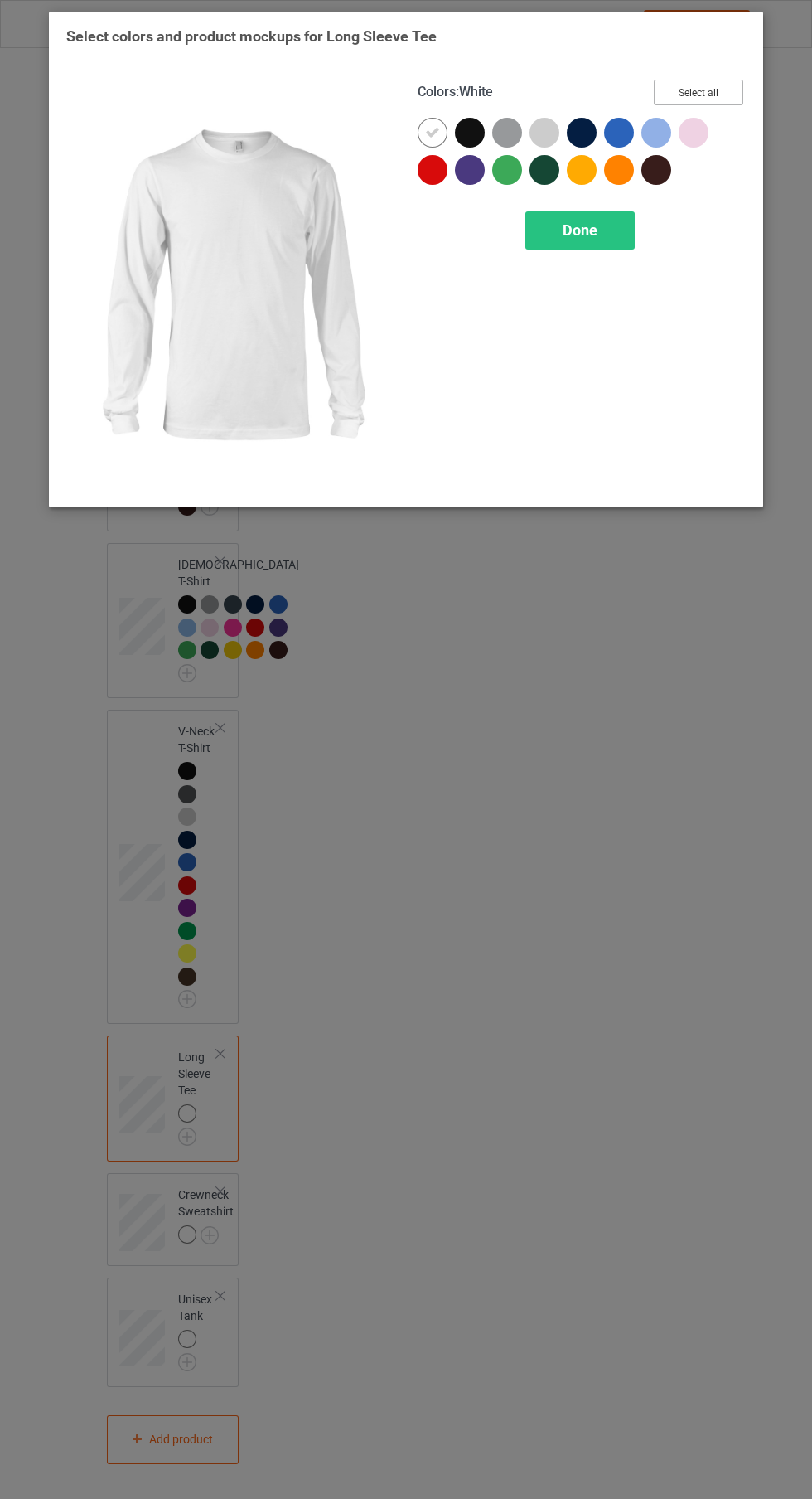
click at [699, 92] on button "Select all" at bounding box center [699, 92] width 90 height 26
click at [433, 132] on icon at bounding box center [433, 133] width 15 height 15
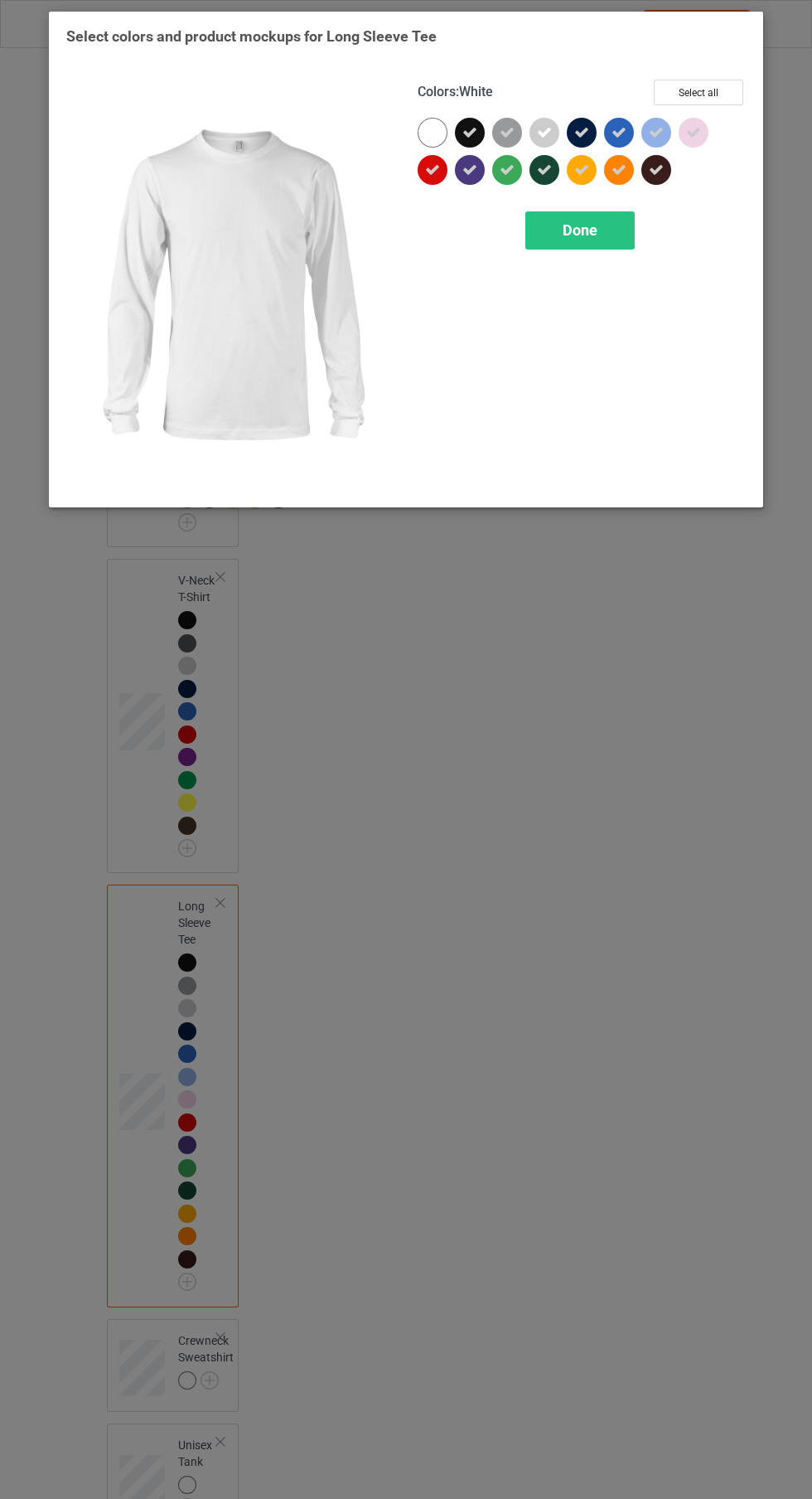
click at [556, 230] on div "Done" at bounding box center [581, 230] width 110 height 38
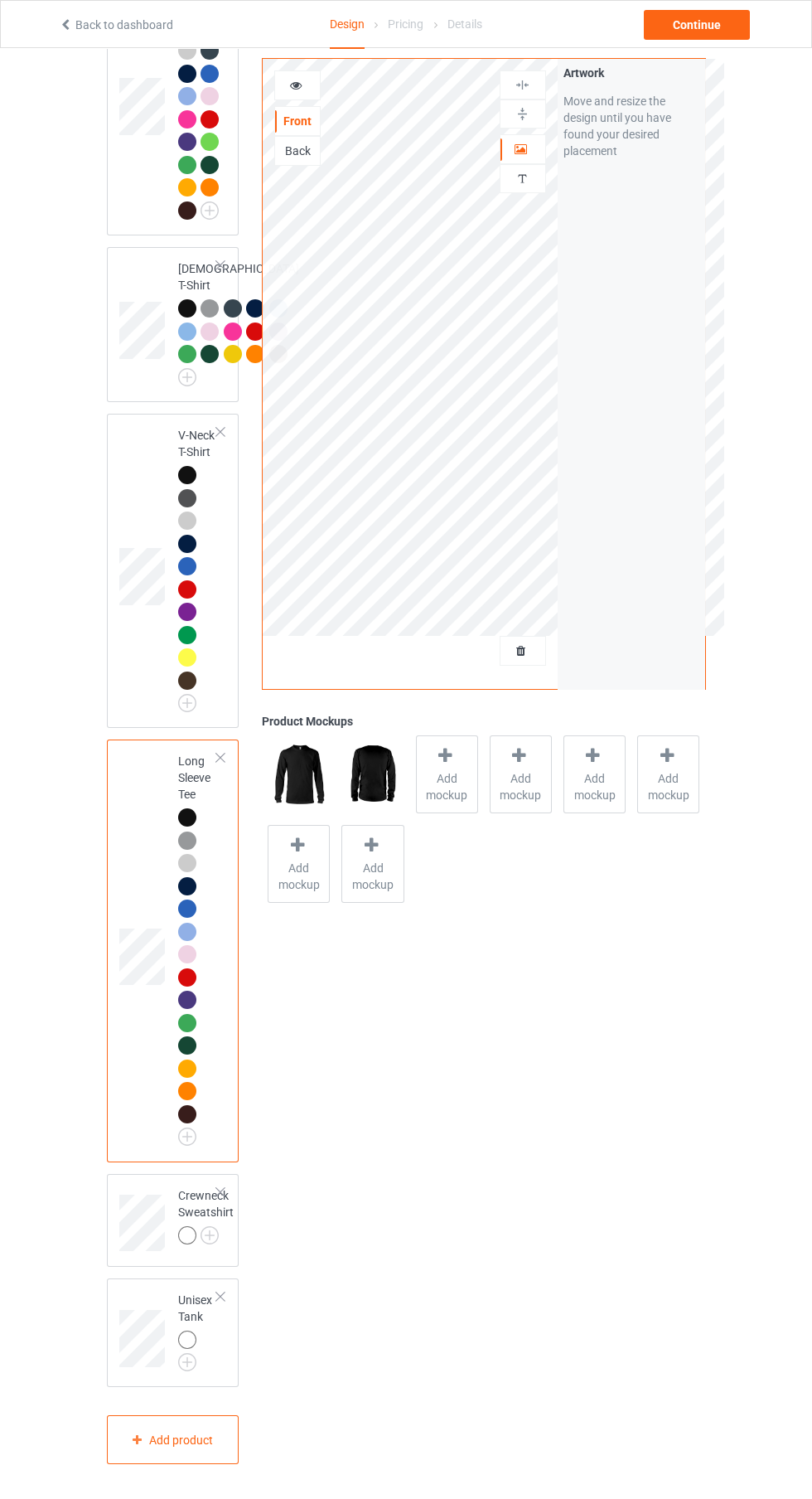
scroll to position [1175, 0]
click at [0, 0] on img at bounding box center [0, 0] width 0 height 0
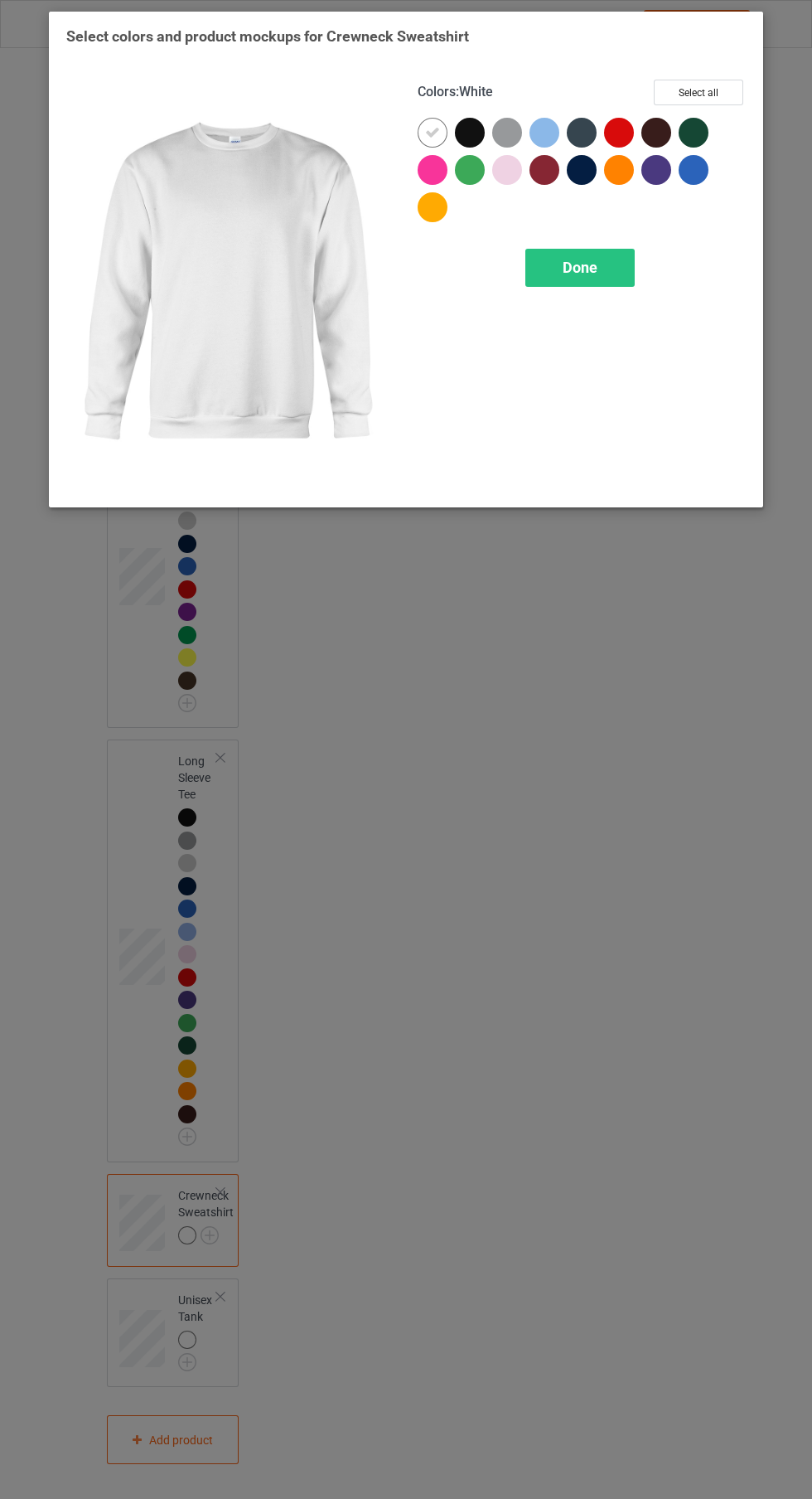
click at [712, 95] on button "Select all" at bounding box center [699, 92] width 90 height 26
click at [433, 132] on icon at bounding box center [433, 133] width 15 height 15
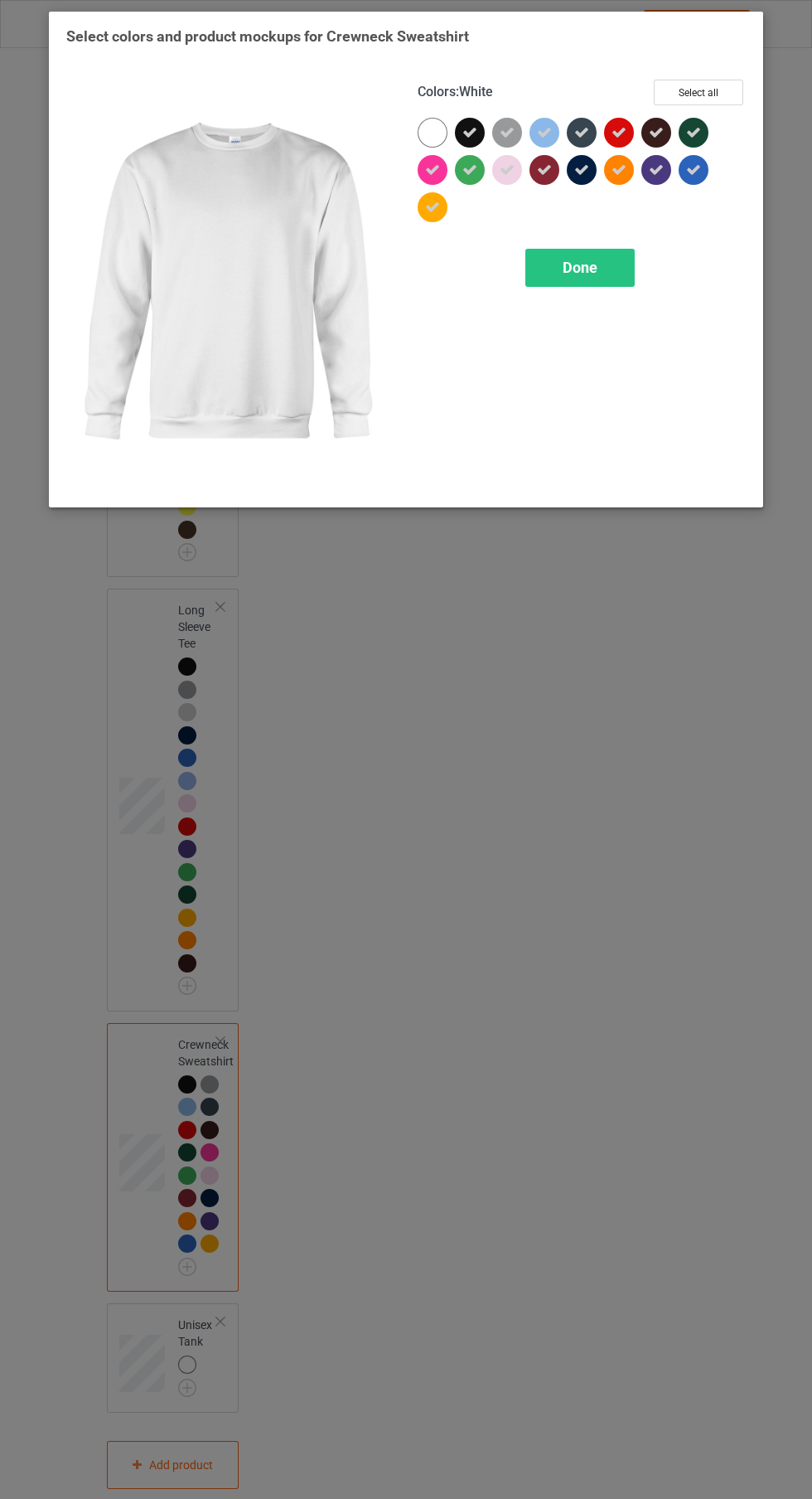
click at [579, 267] on span "Done" at bounding box center [580, 267] width 35 height 17
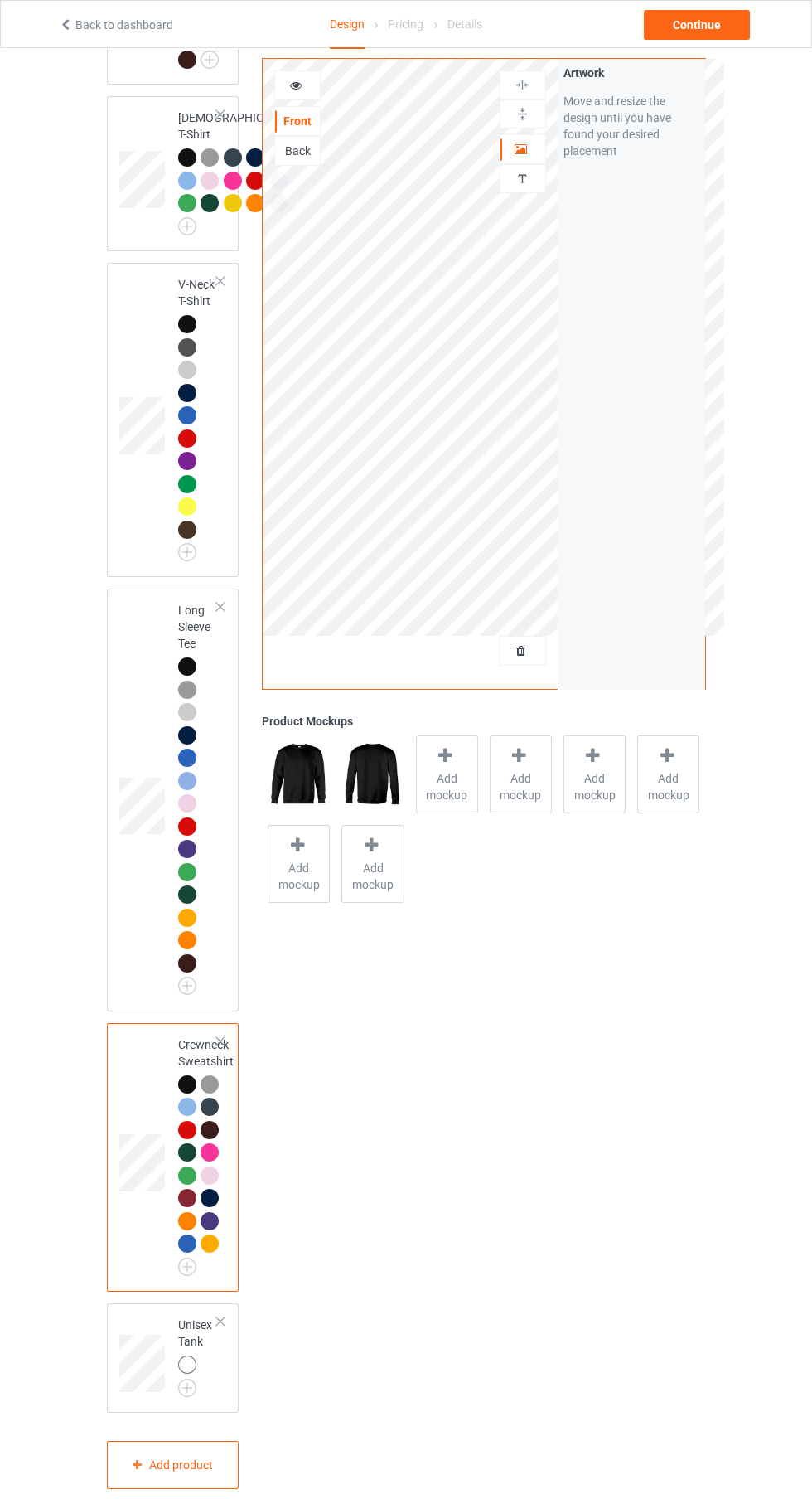
scroll to position [1352, 0]
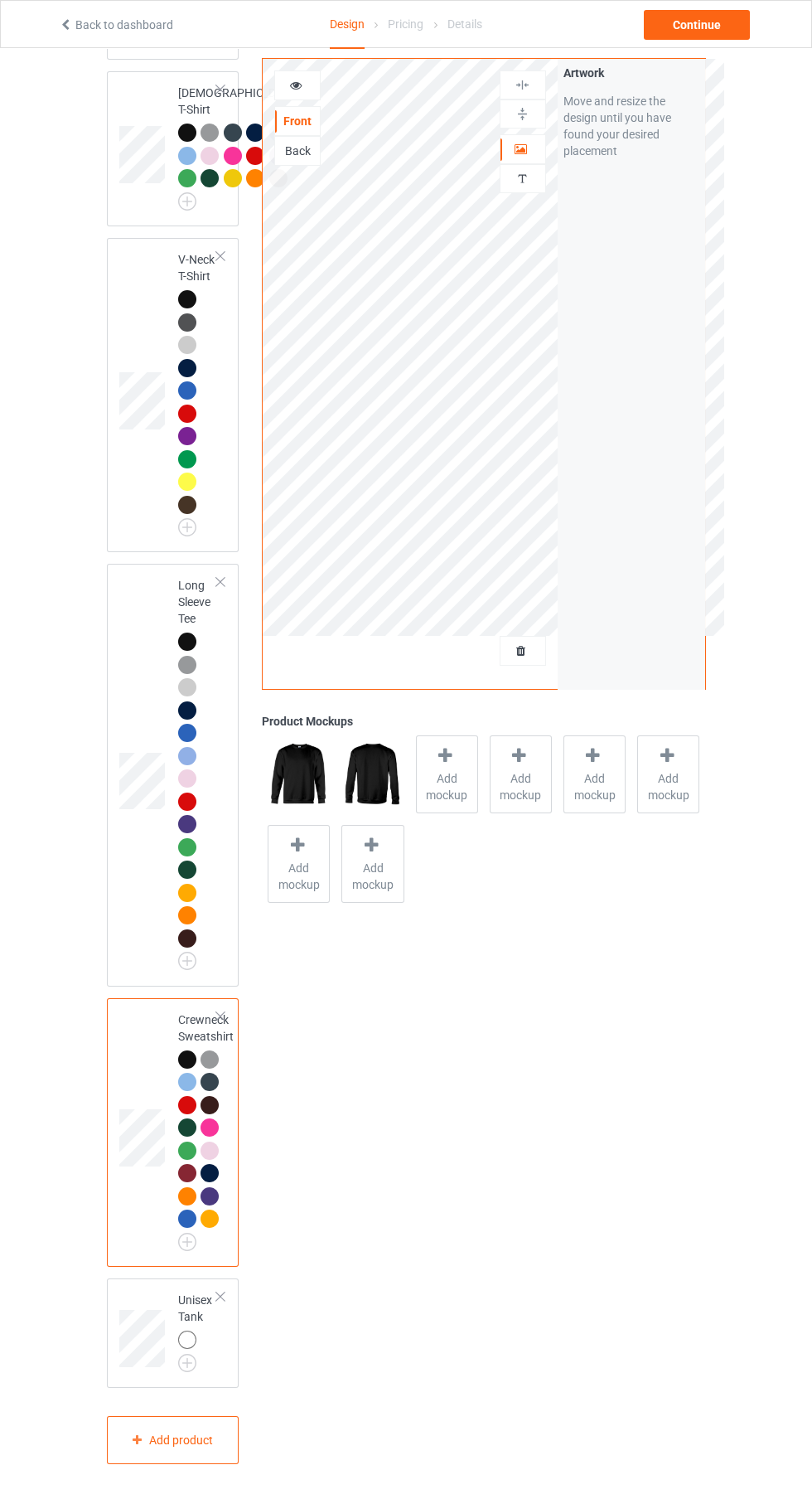
click at [177, 1381] on td "Unisex Tank" at bounding box center [198, 1333] width 58 height 96
click at [0, 0] on img at bounding box center [0, 0] width 0 height 0
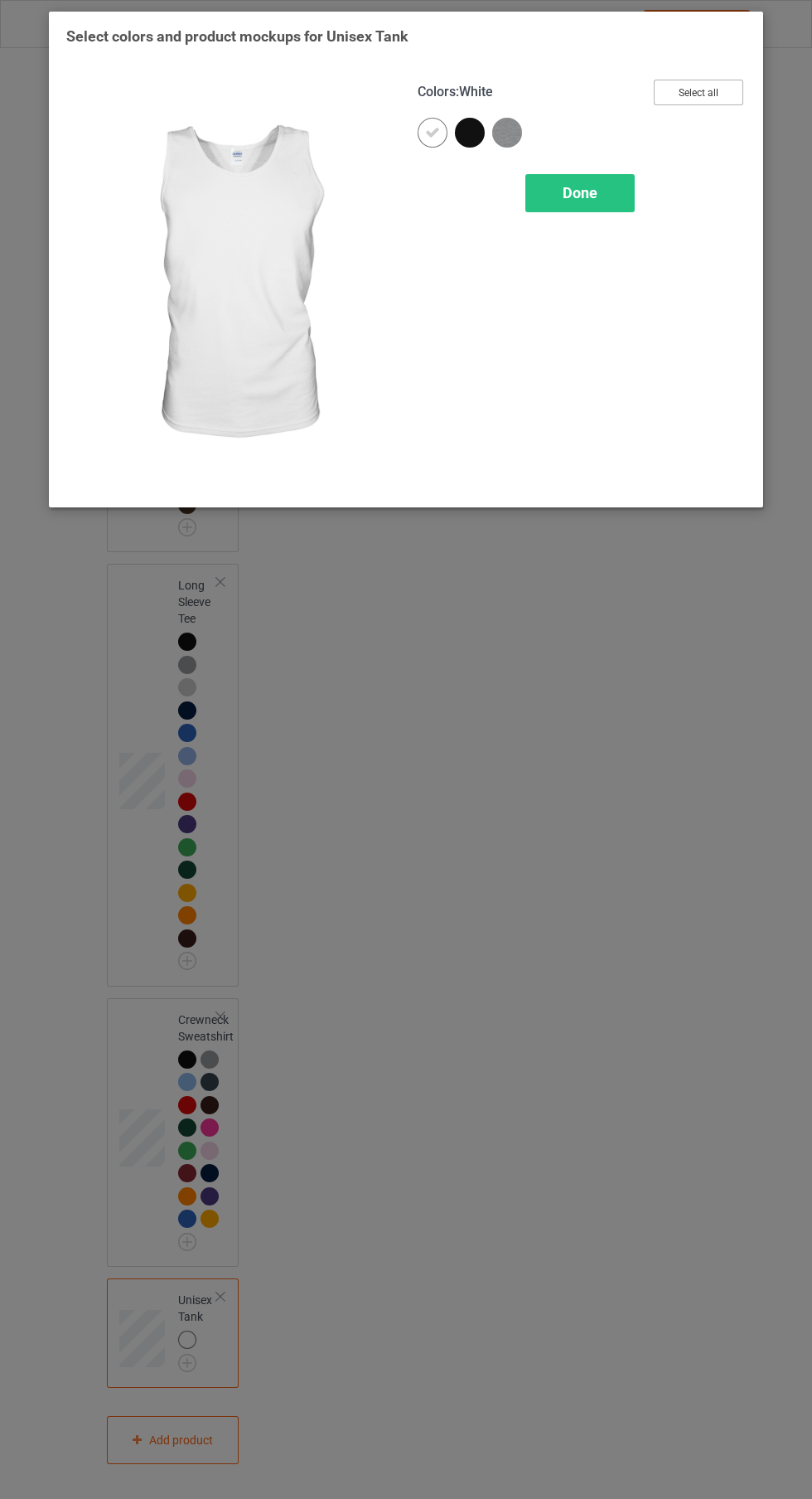
click at [721, 93] on button "Select all" at bounding box center [699, 92] width 90 height 26
click at [433, 132] on icon at bounding box center [433, 133] width 15 height 15
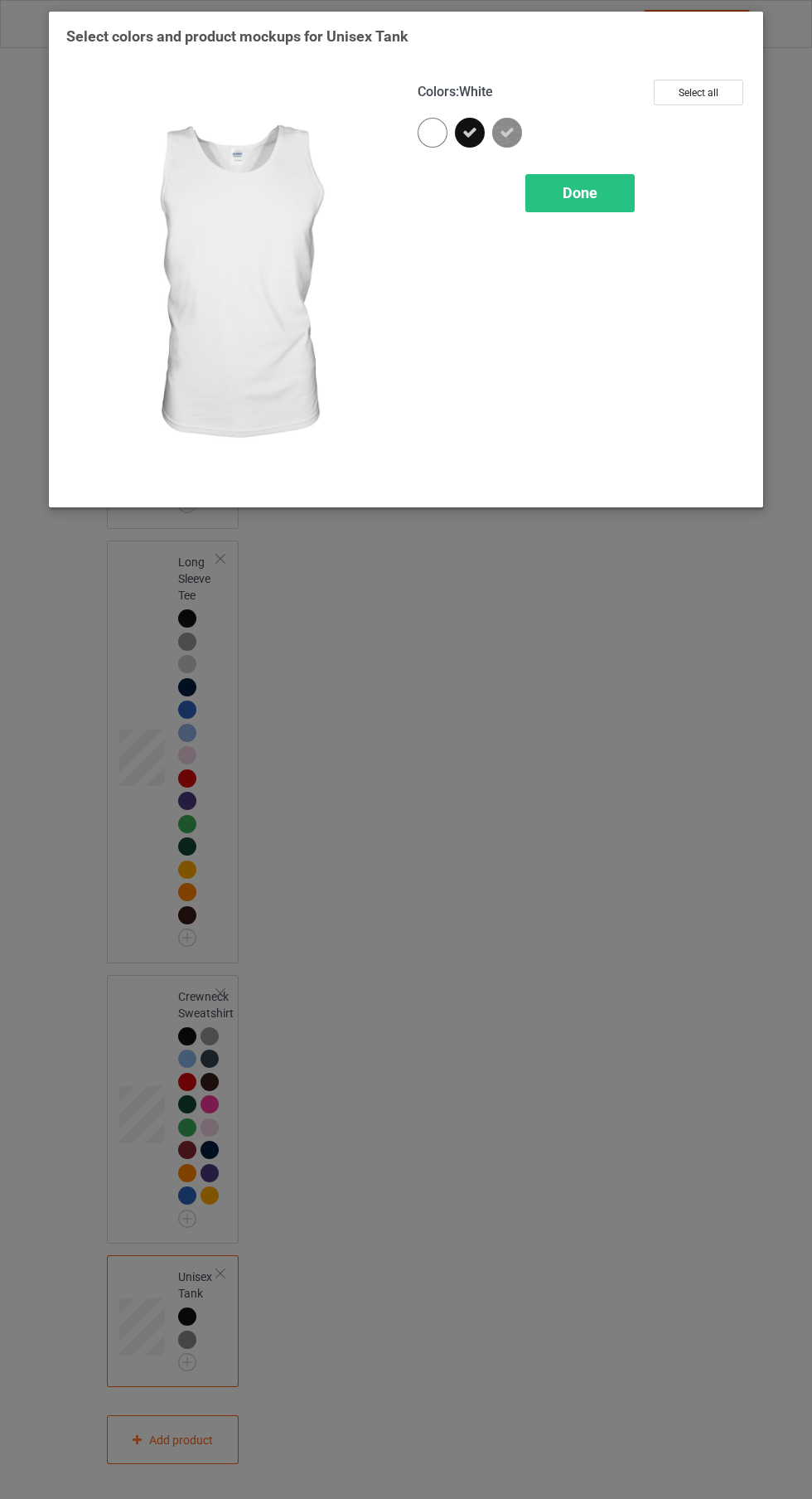
click at [580, 184] on span "Done" at bounding box center [580, 192] width 35 height 17
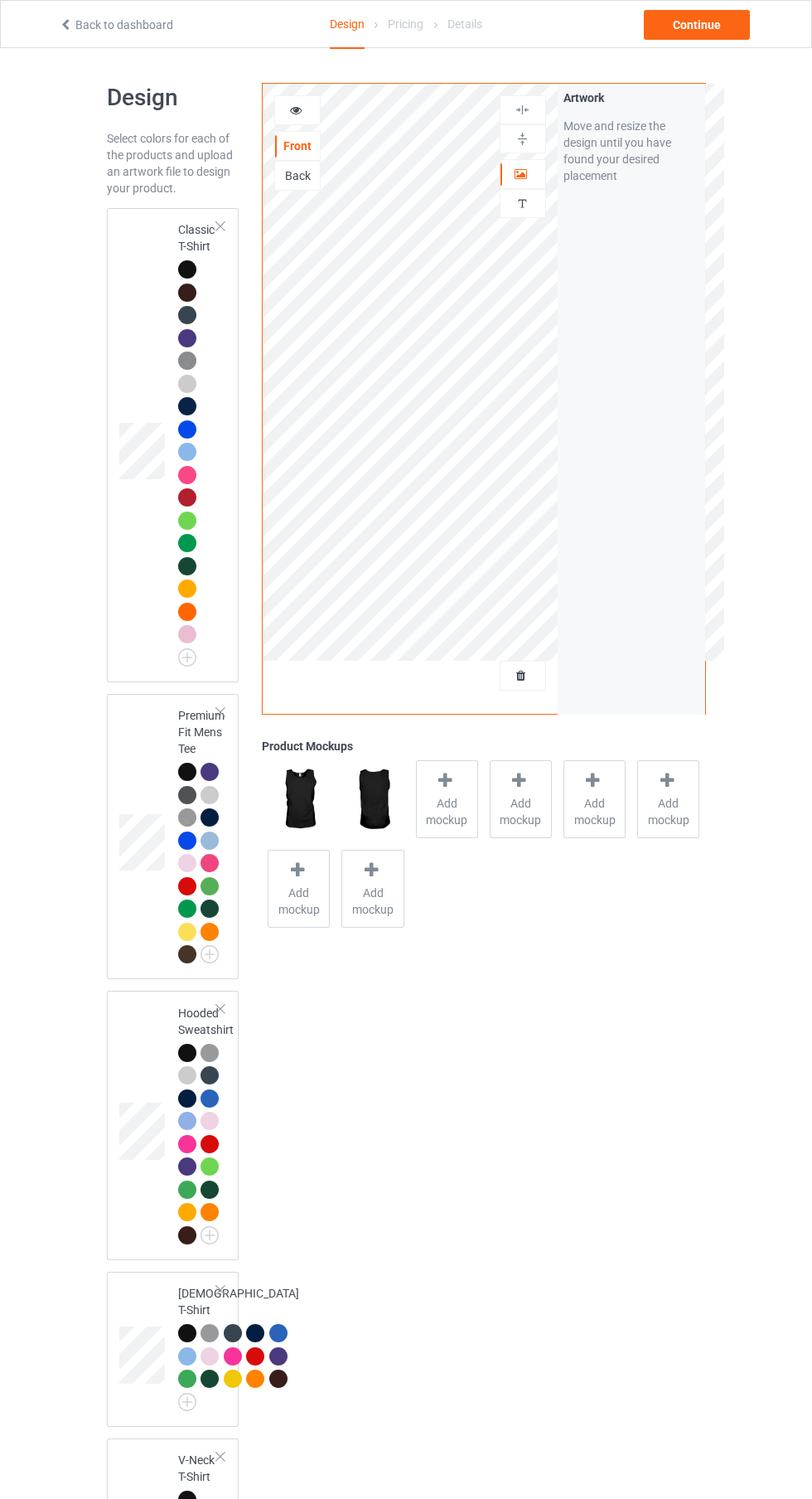
click at [195, 264] on div at bounding box center [189, 272] width 23 height 23
click at [427, 799] on span "Add mockup" at bounding box center [447, 811] width 60 height 33
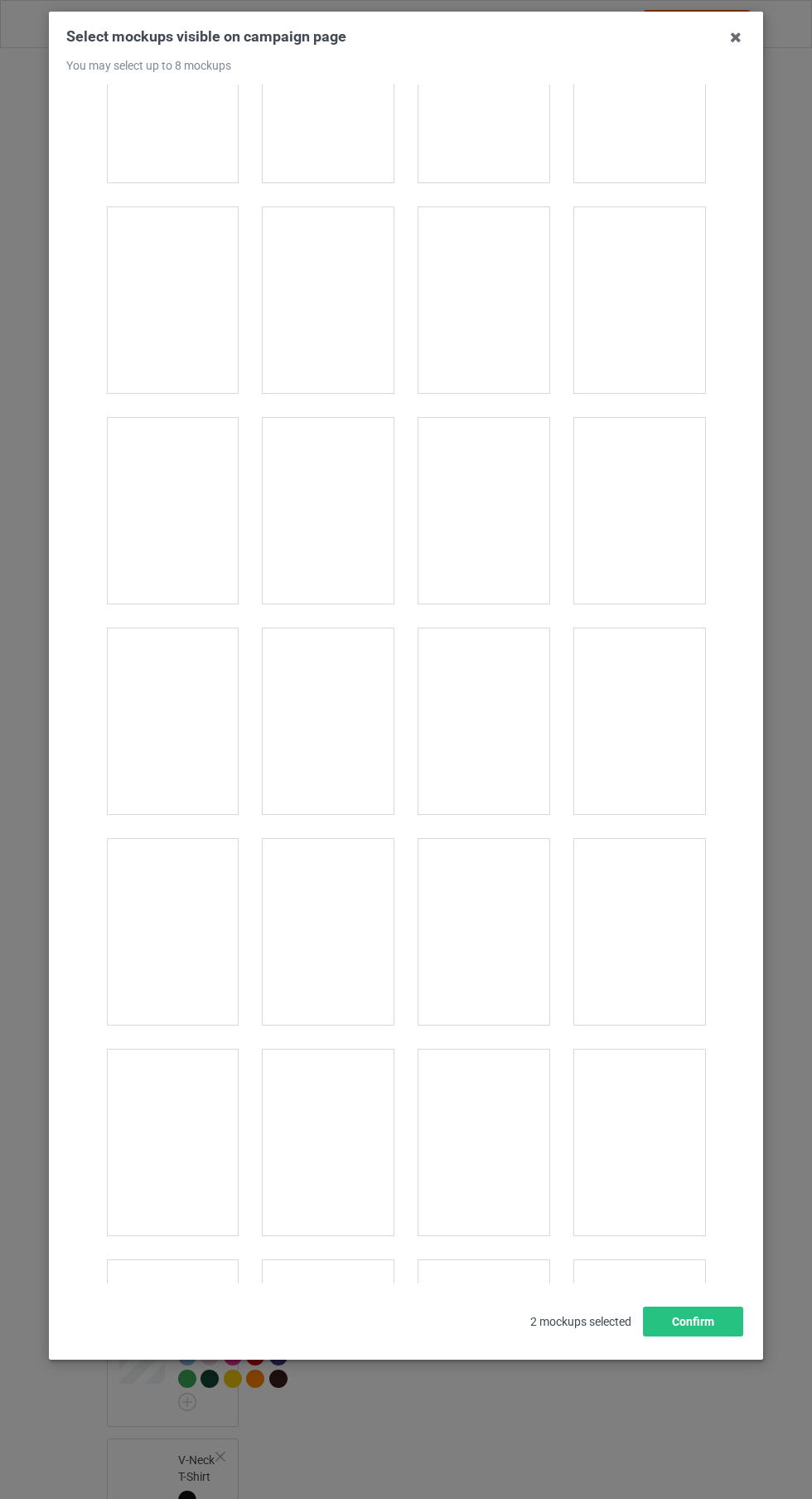
scroll to position [22911, 0]
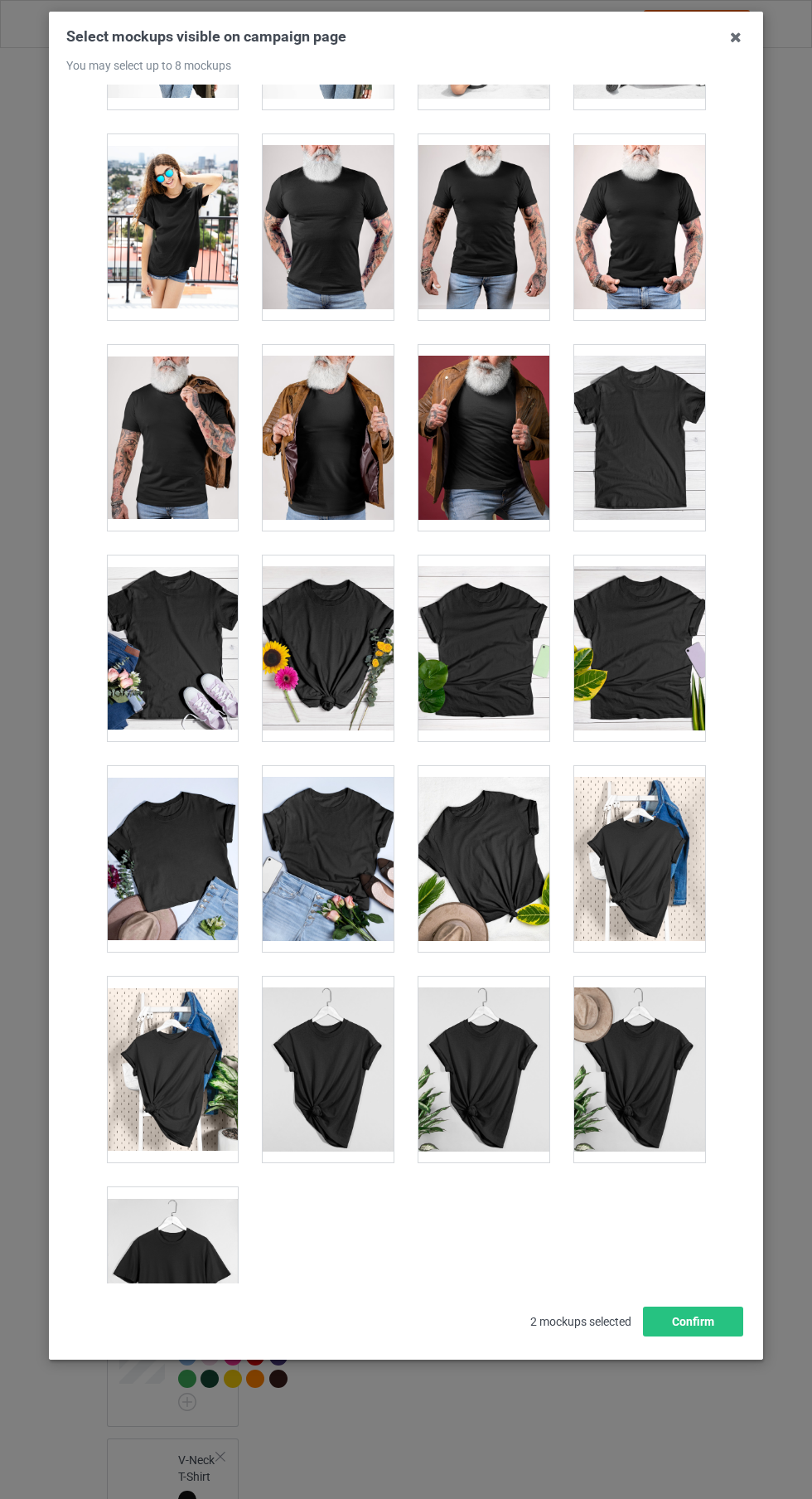
click at [208, 1262] on div at bounding box center [172, 1280] width 131 height 186
click at [344, 1084] on div at bounding box center [327, 1069] width 131 height 186
click at [728, 29] on icon at bounding box center [735, 37] width 27 height 27
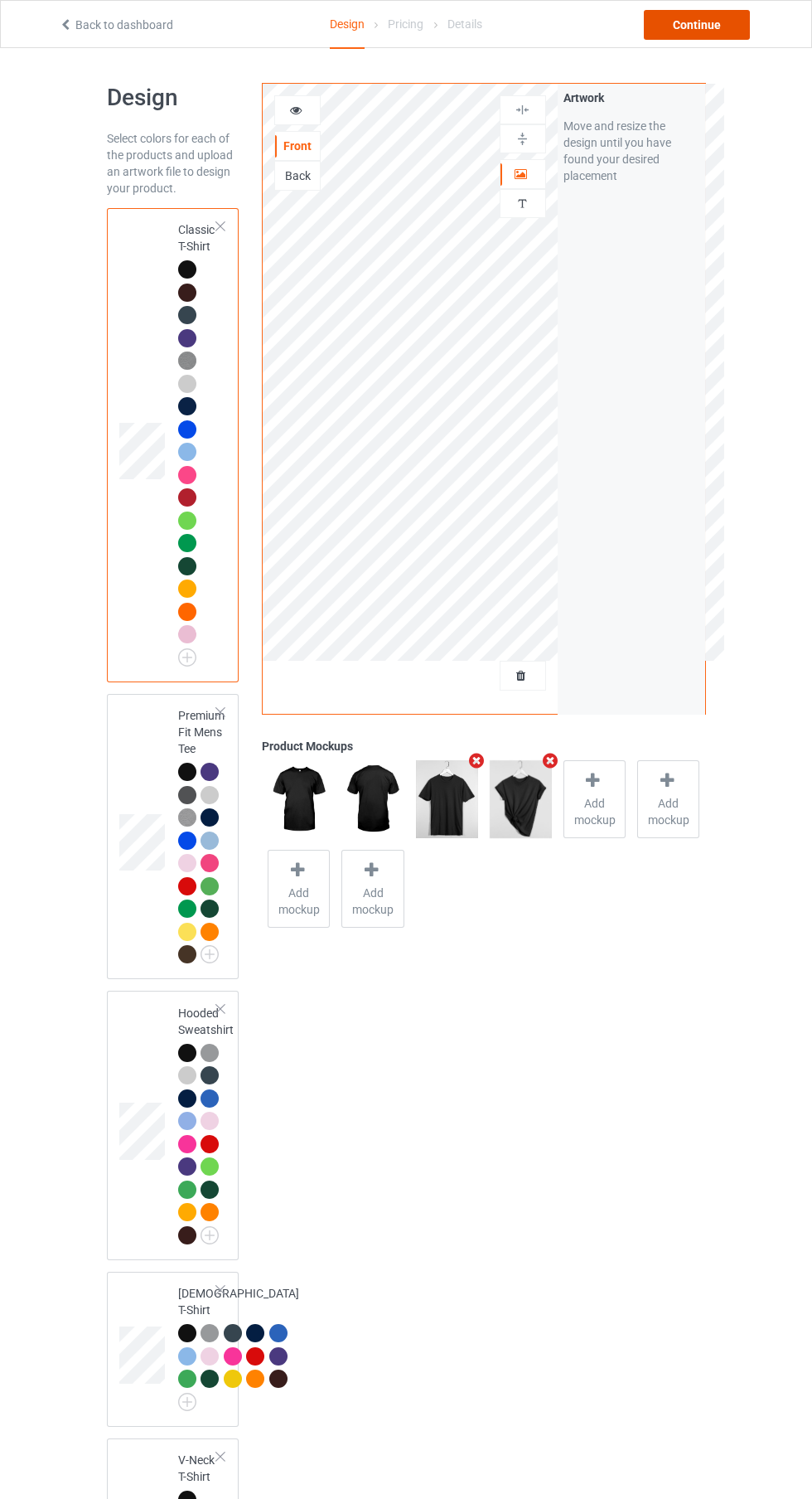
click at [698, 27] on div "Continue" at bounding box center [697, 25] width 106 height 30
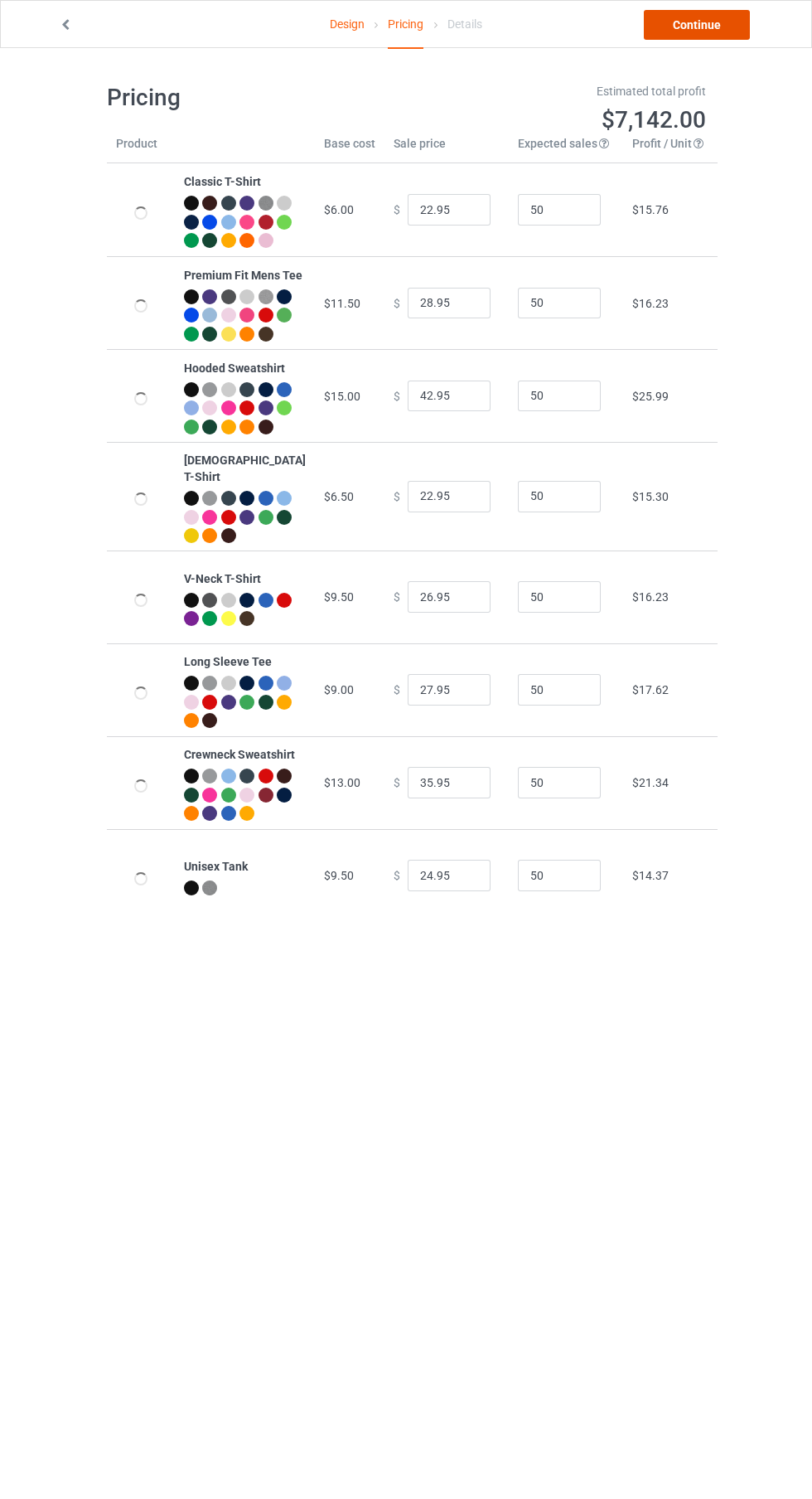
click at [722, 32] on link "Continue" at bounding box center [697, 25] width 106 height 30
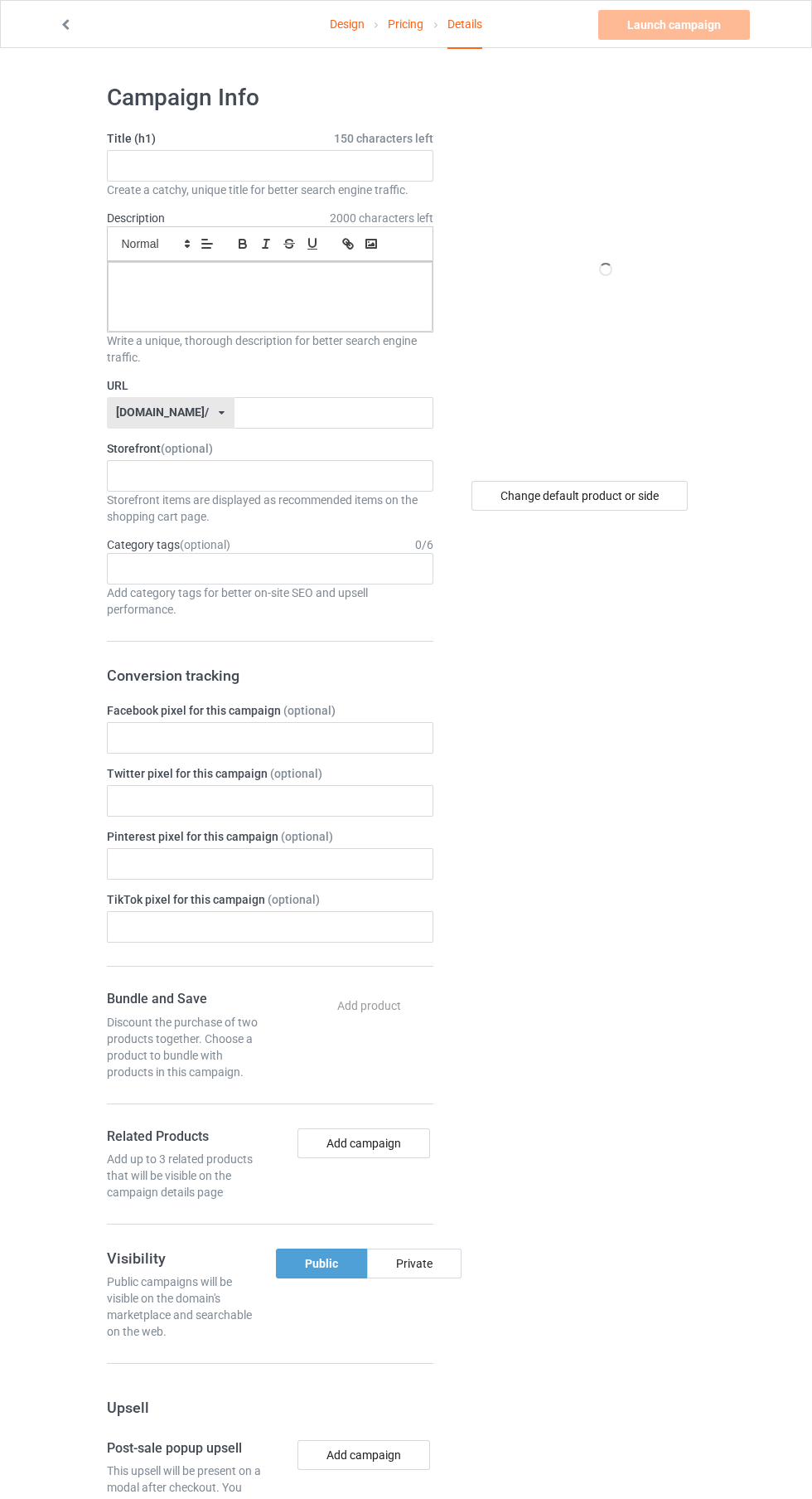
click at [707, 58] on div "Design Pricing Details Launch campaign Please enter campaign title Campaign Inf…" at bounding box center [406, 1007] width 812 height 1918
click at [301, 172] on input "text" at bounding box center [270, 166] width 326 height 31
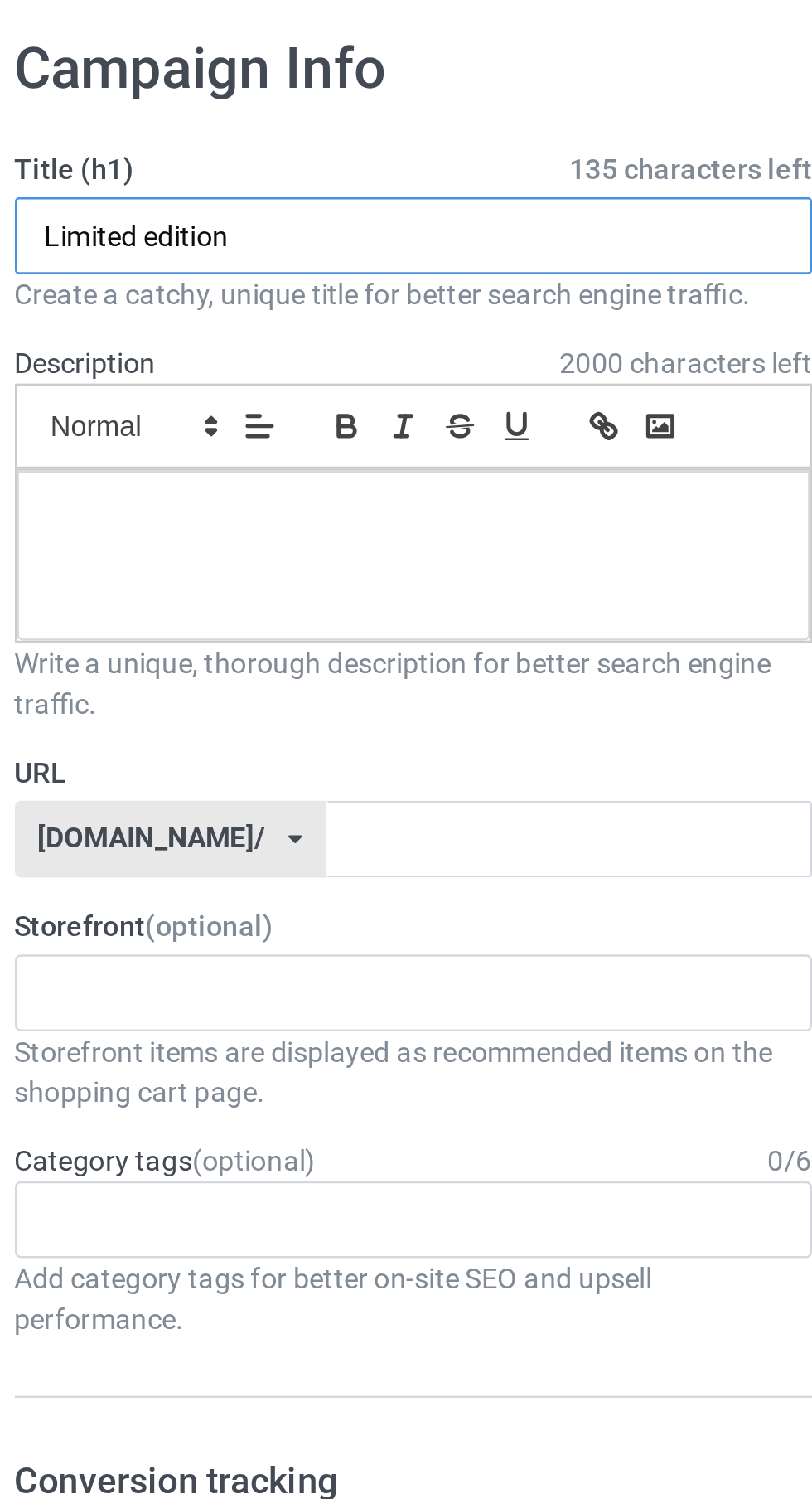
type input "Limited edition"
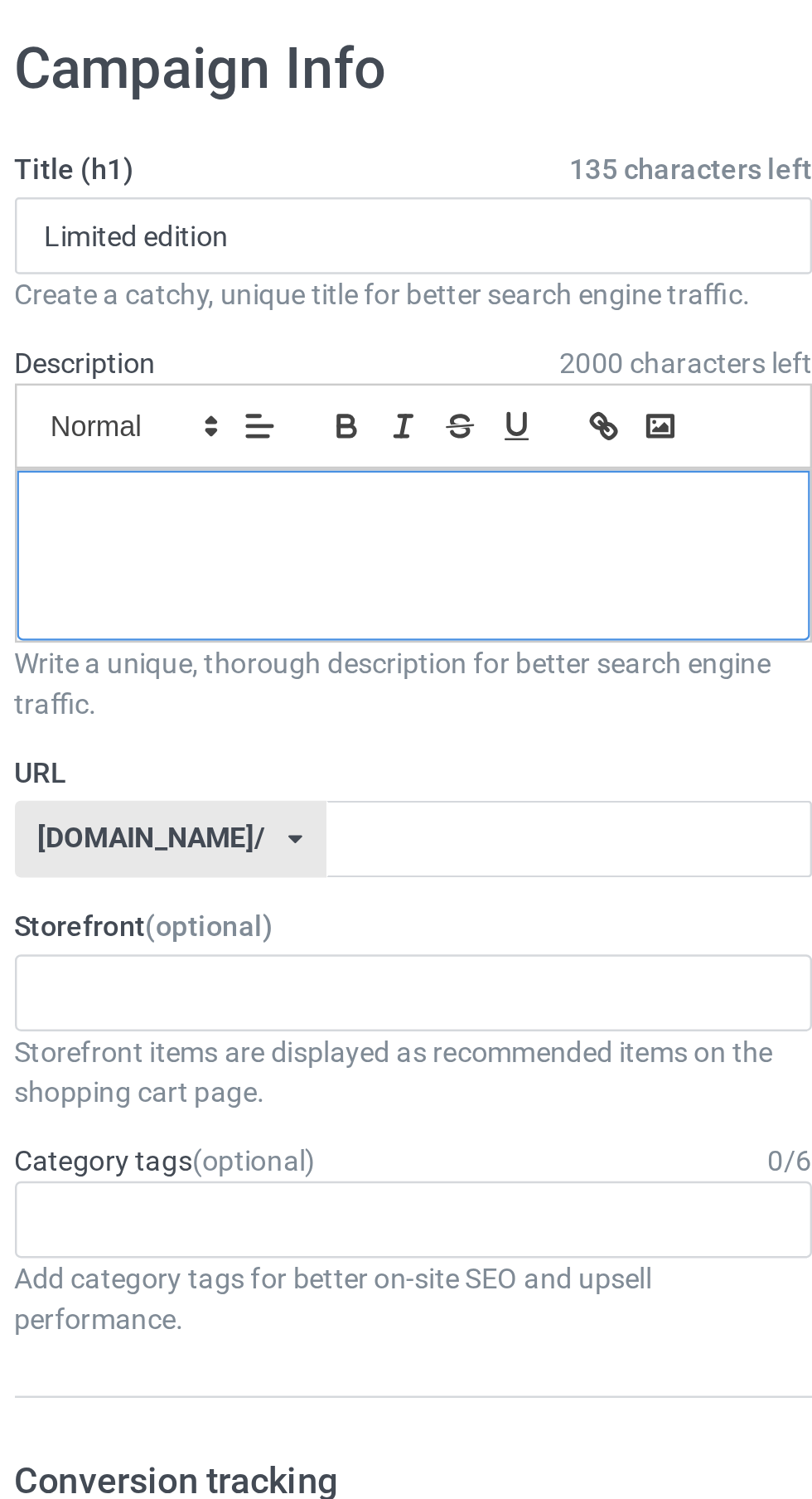
click at [297, 279] on p at bounding box center [270, 280] width 298 height 16
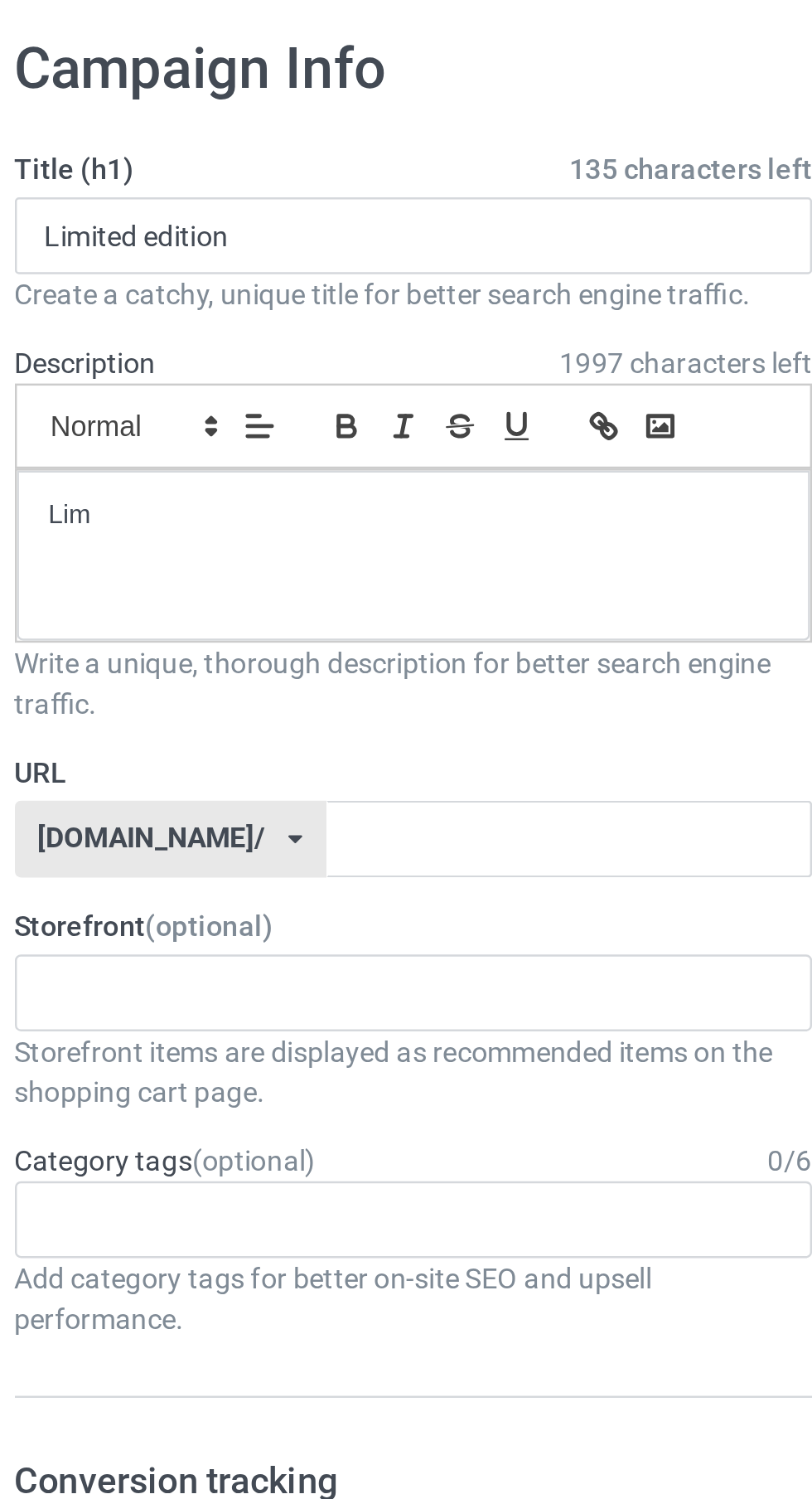
click at [312, 384] on label "URL" at bounding box center [270, 385] width 326 height 16
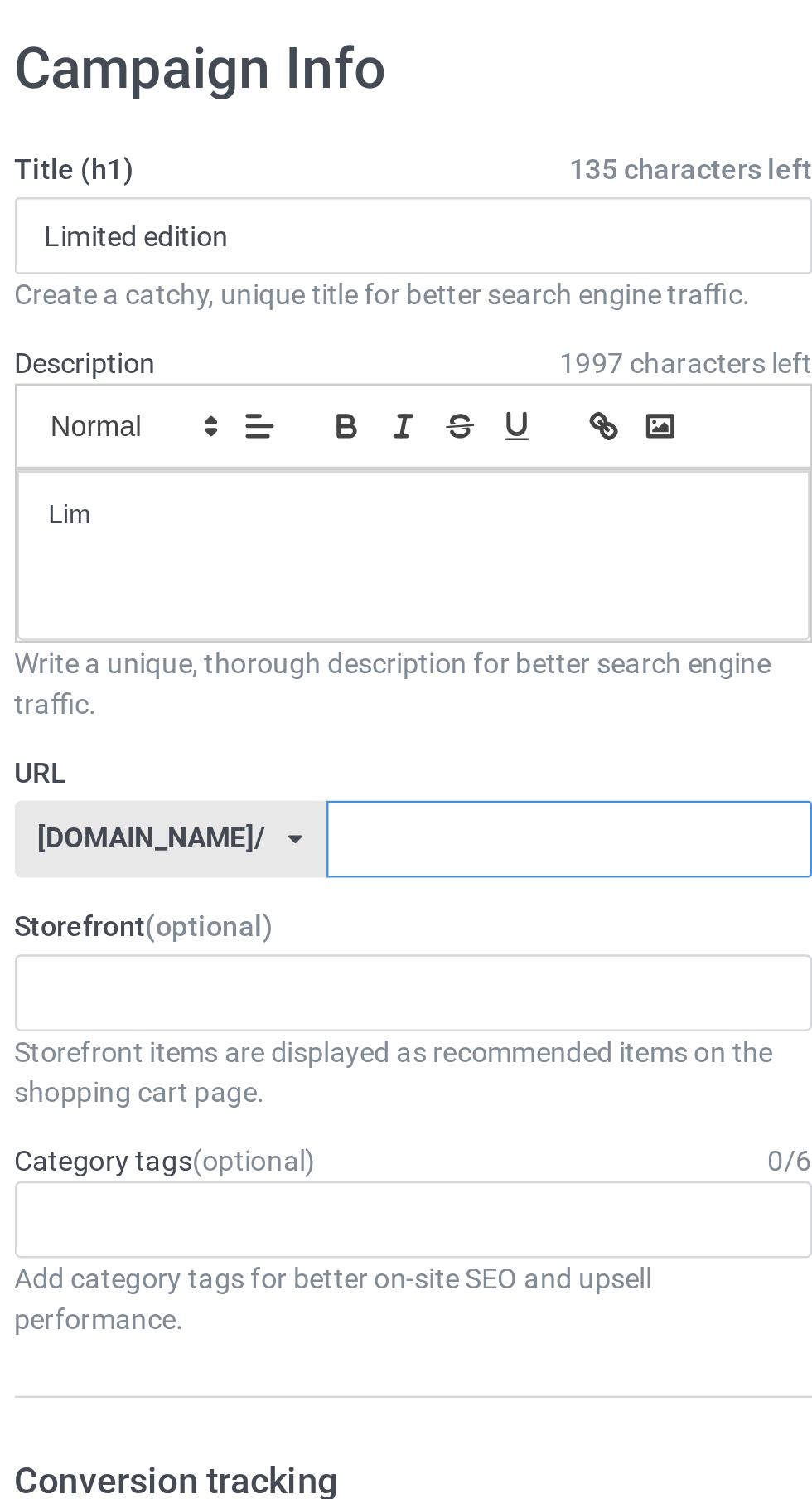
click at [318, 411] on input "text" at bounding box center [334, 412] width 199 height 31
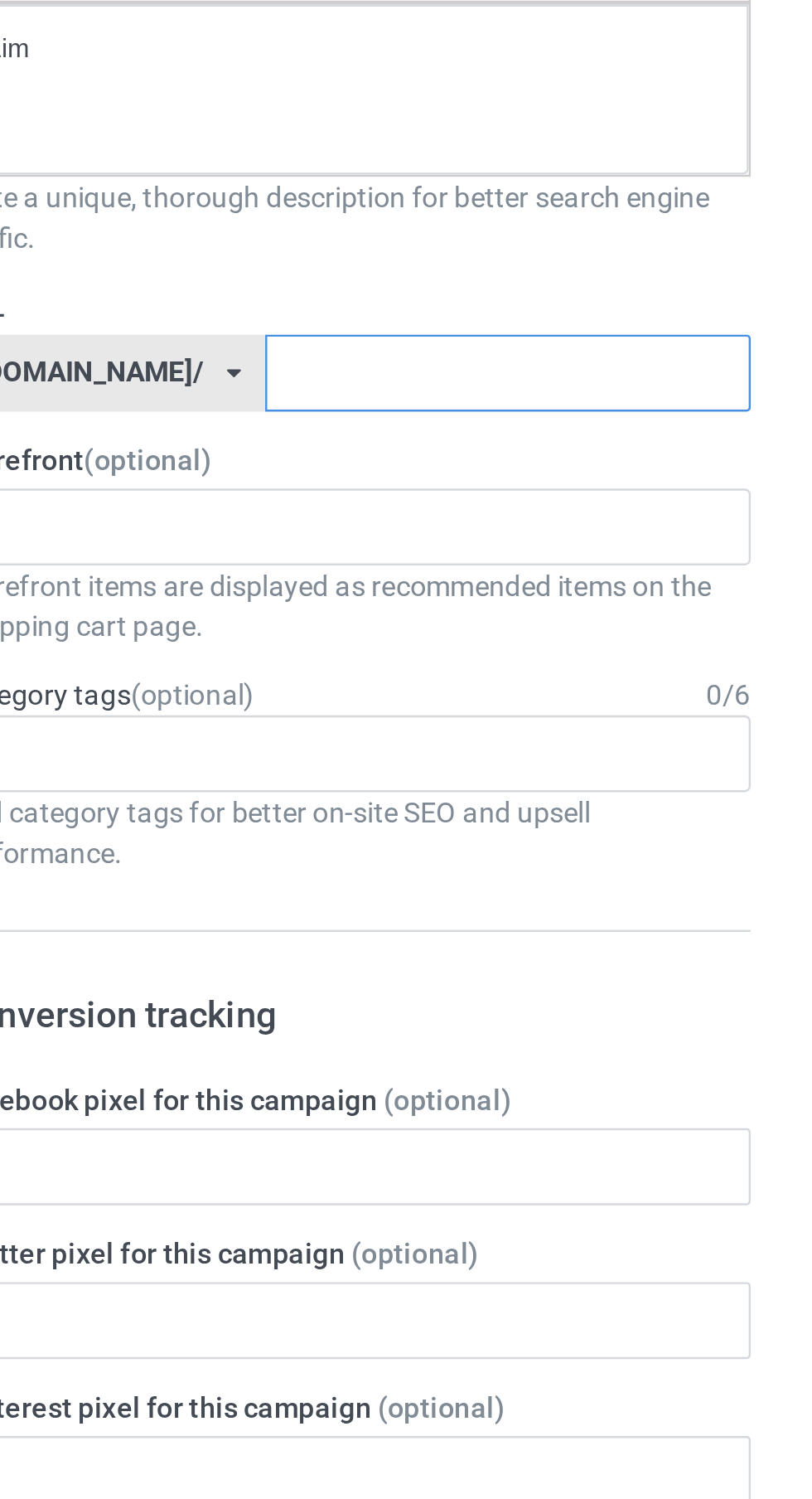
type input "N"
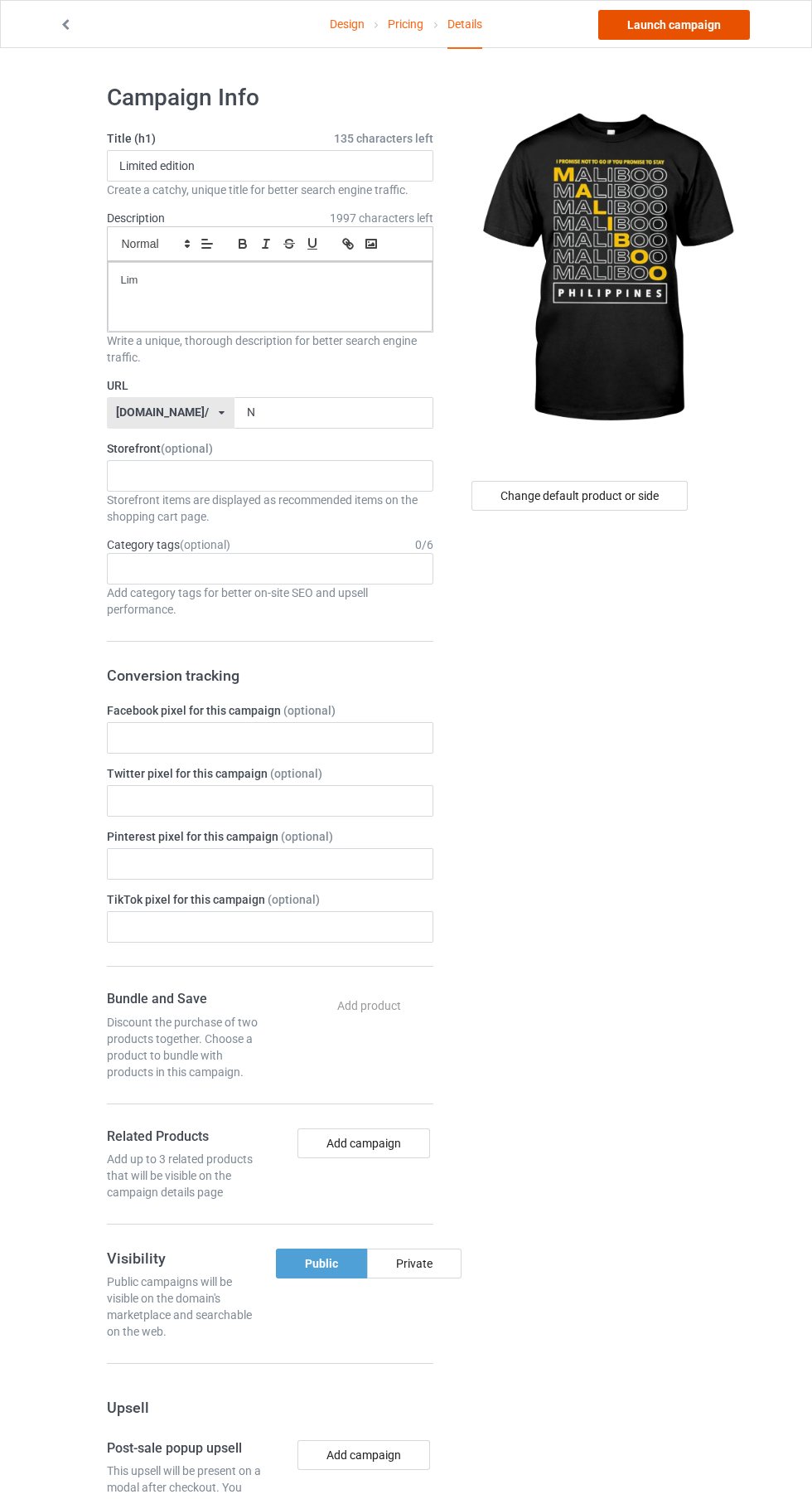
click at [695, 31] on link "Launch campaign" at bounding box center [674, 25] width 152 height 30
